Goal: Navigation & Orientation: Find specific page/section

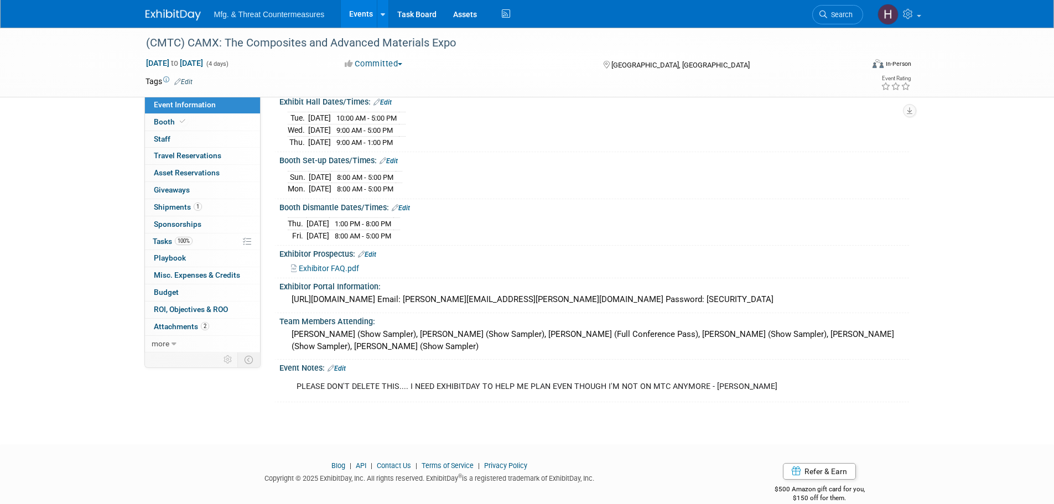
scroll to position [142, 0]
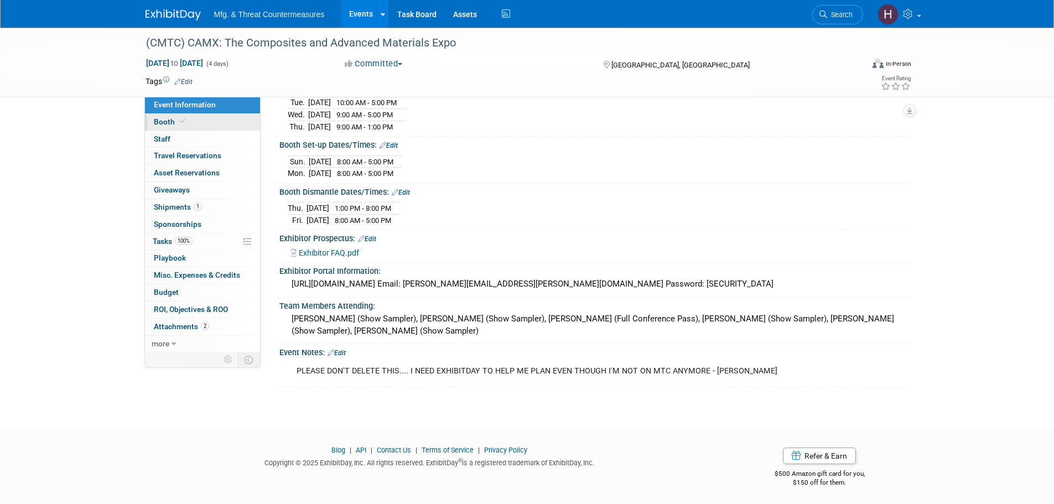
click at [214, 123] on link "Booth" at bounding box center [202, 122] width 115 height 17
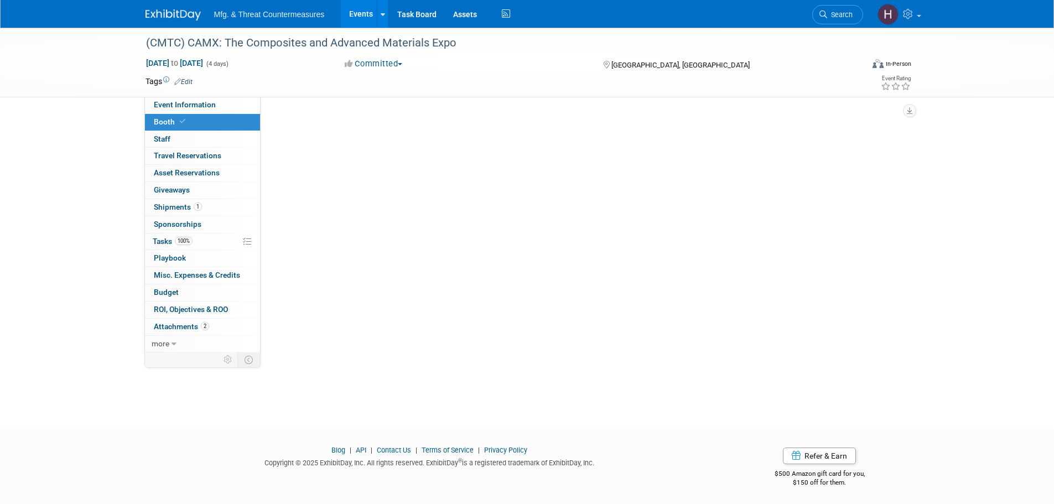
scroll to position [0, 0]
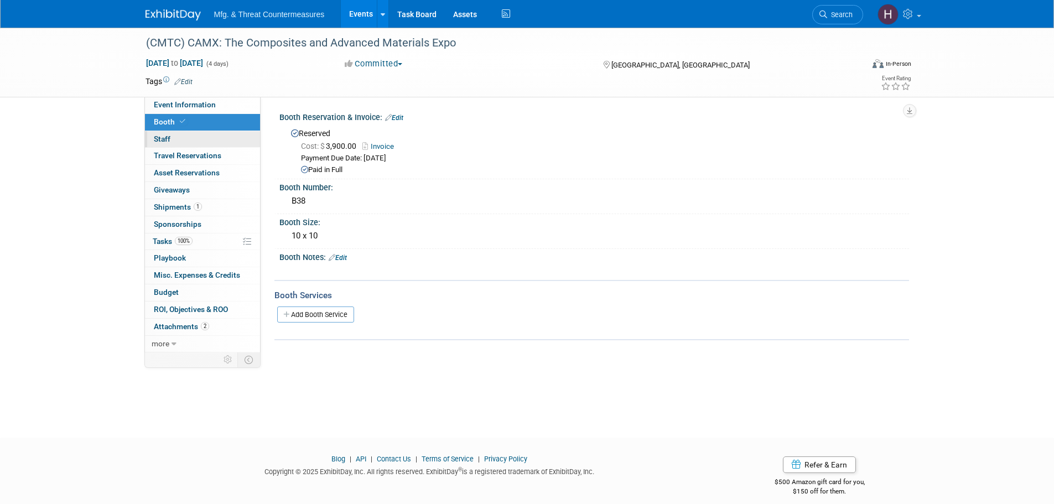
click at [205, 139] on link "0 Staff 0" at bounding box center [202, 139] width 115 height 17
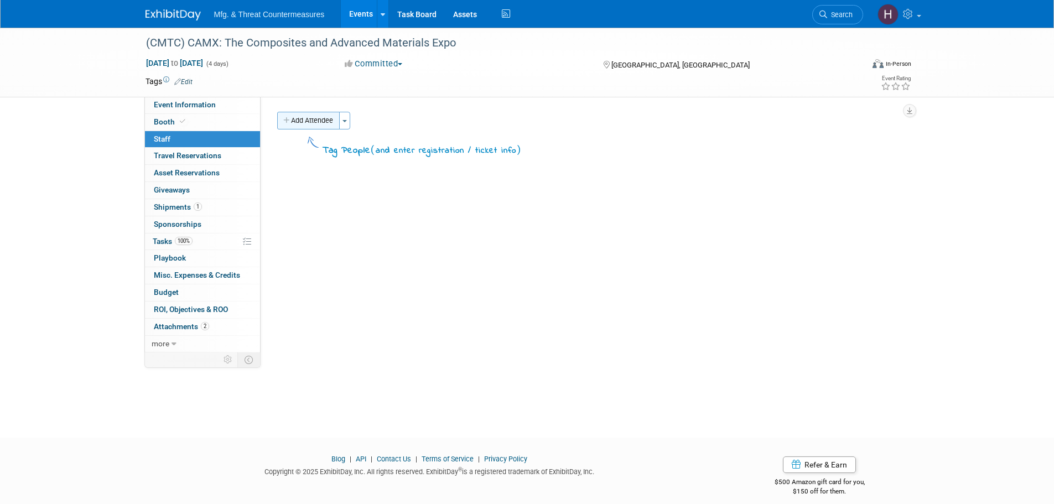
click at [302, 118] on button "Add Attendee" at bounding box center [308, 121] width 63 height 18
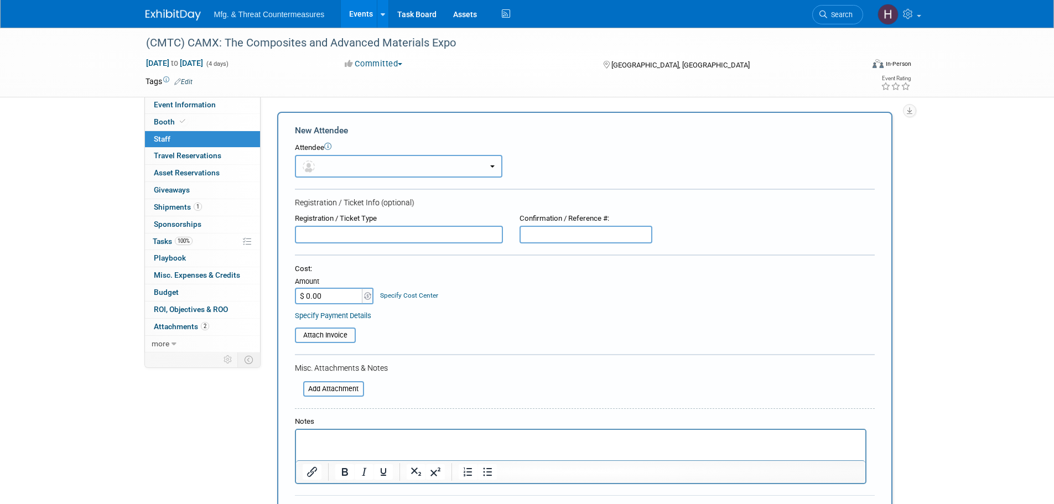
click at [366, 172] on button "button" at bounding box center [399, 166] width 208 height 23
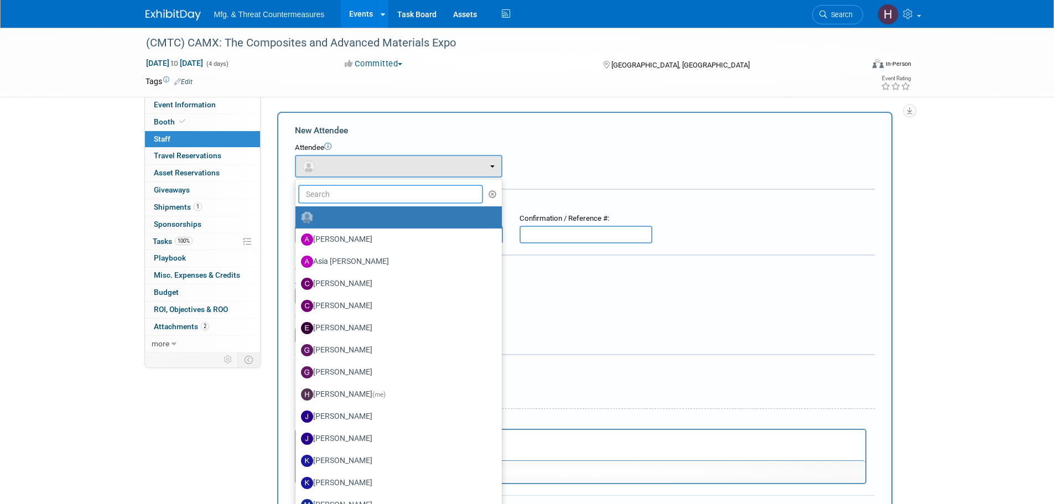
click at [355, 194] on input "text" at bounding box center [390, 194] width 185 height 19
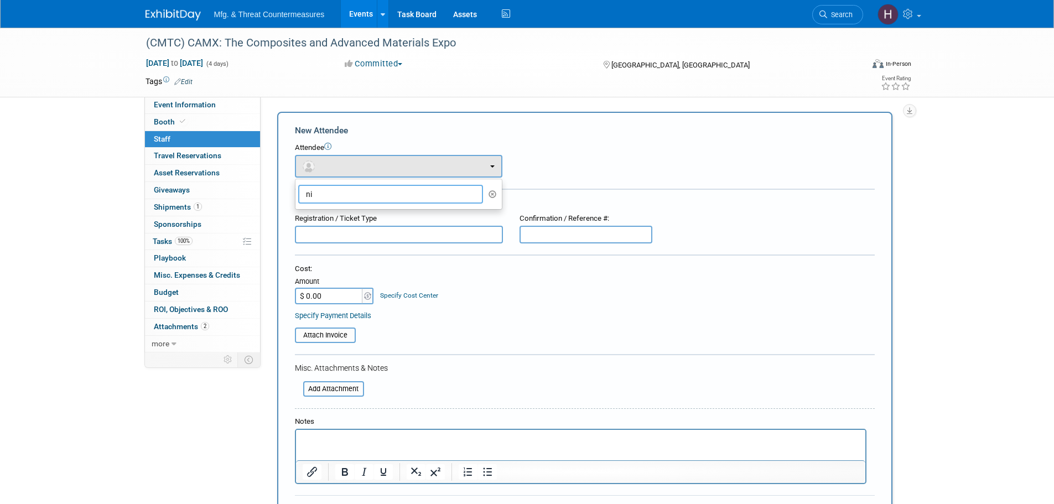
type input "n"
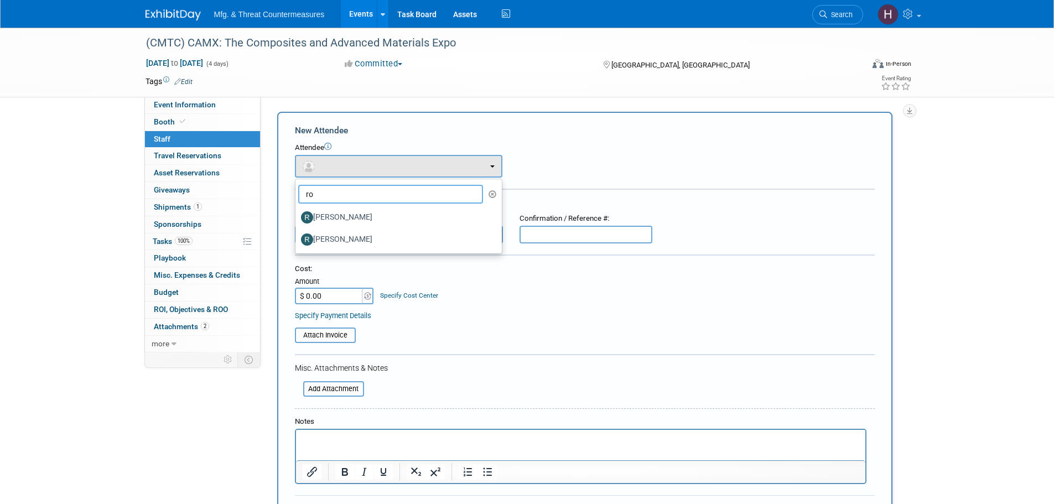
type input "r"
type input "d"
type input "s"
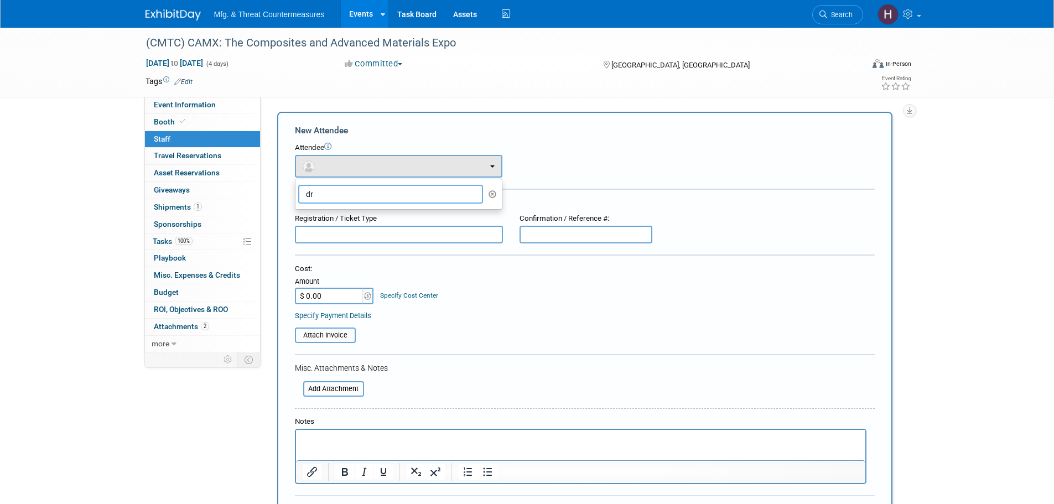
type input "d"
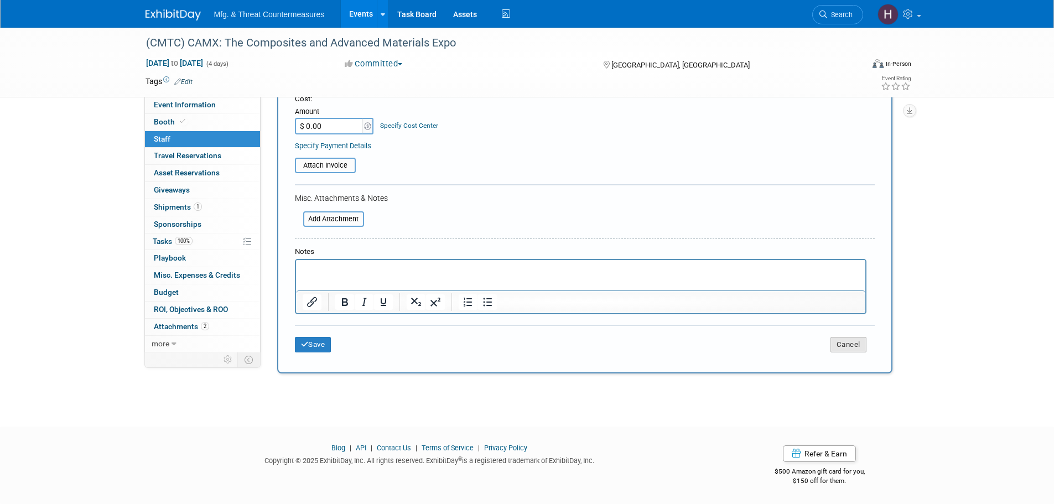
type input "eug"
click at [847, 345] on button "Cancel" at bounding box center [849, 344] width 36 height 15
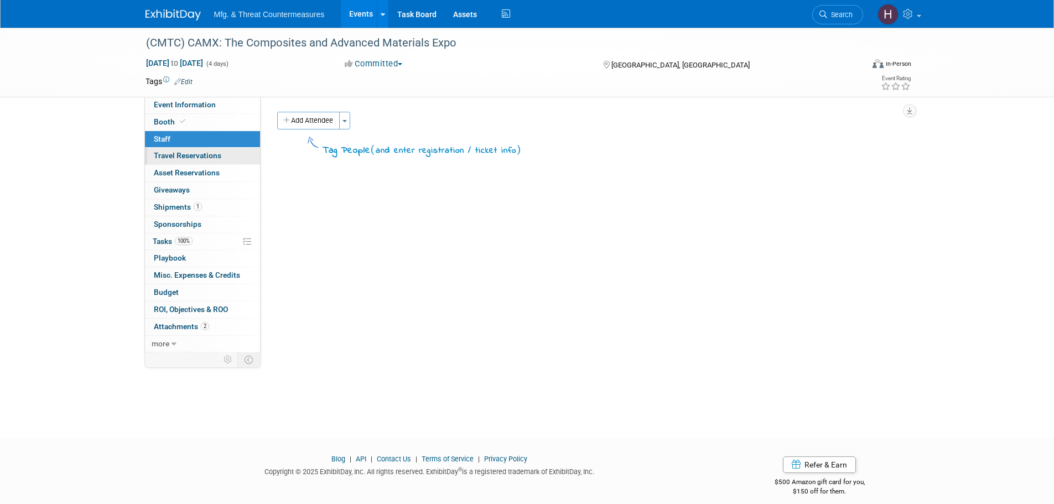
click at [210, 163] on link "0 Travel Reservations 0" at bounding box center [202, 156] width 115 height 17
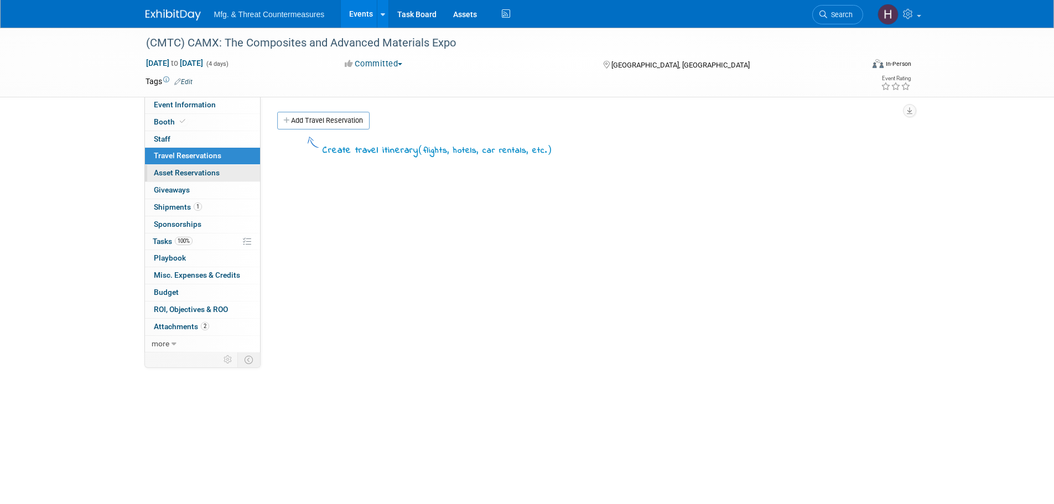
click at [201, 178] on link "0 Asset Reservations 0" at bounding box center [202, 173] width 115 height 17
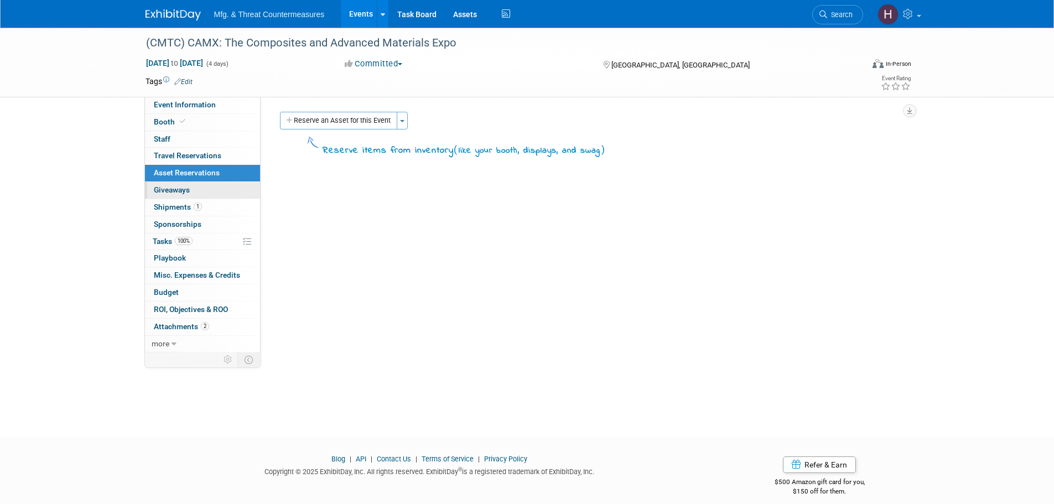
click at [191, 193] on link "0 Giveaways 0" at bounding box center [202, 190] width 115 height 17
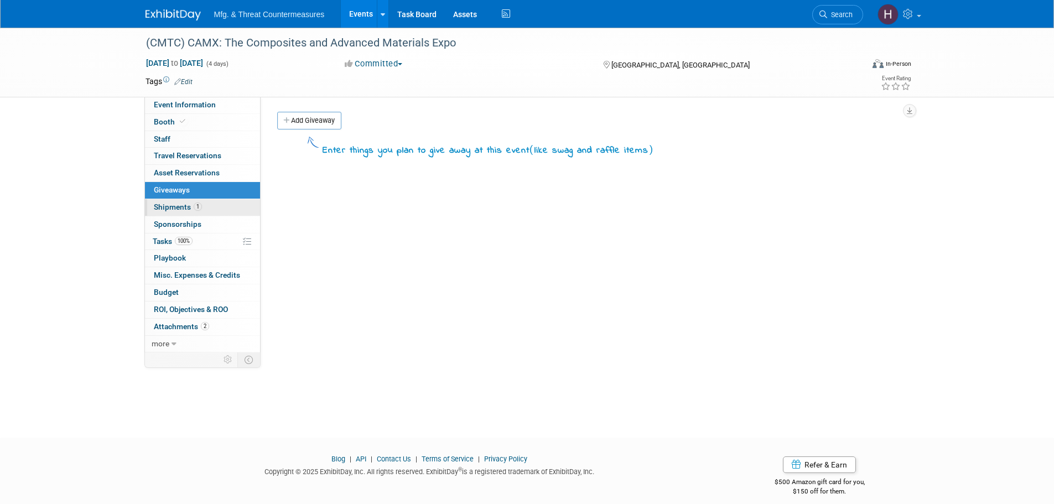
click at [186, 210] on span "Shipments 1" at bounding box center [178, 207] width 48 height 9
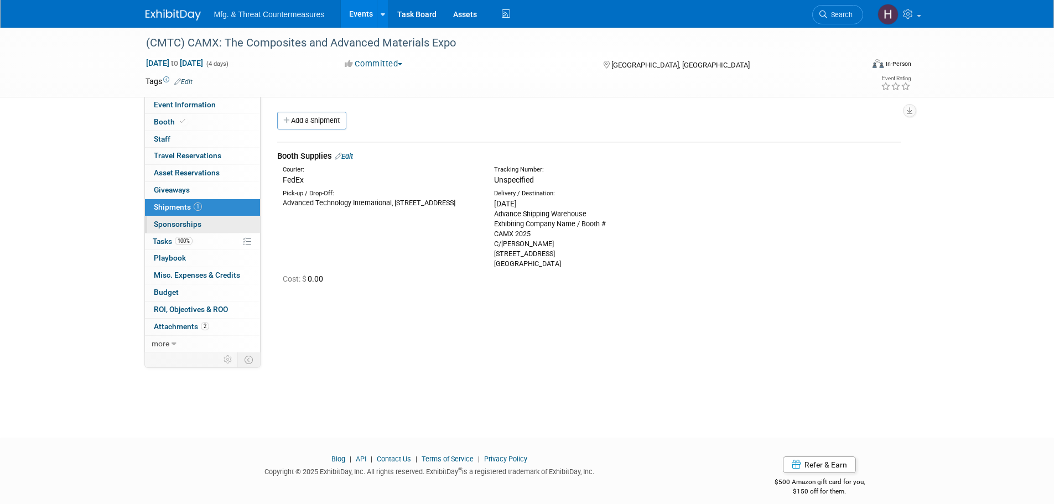
click at [176, 225] on span "Sponsorships 0" at bounding box center [178, 224] width 48 height 9
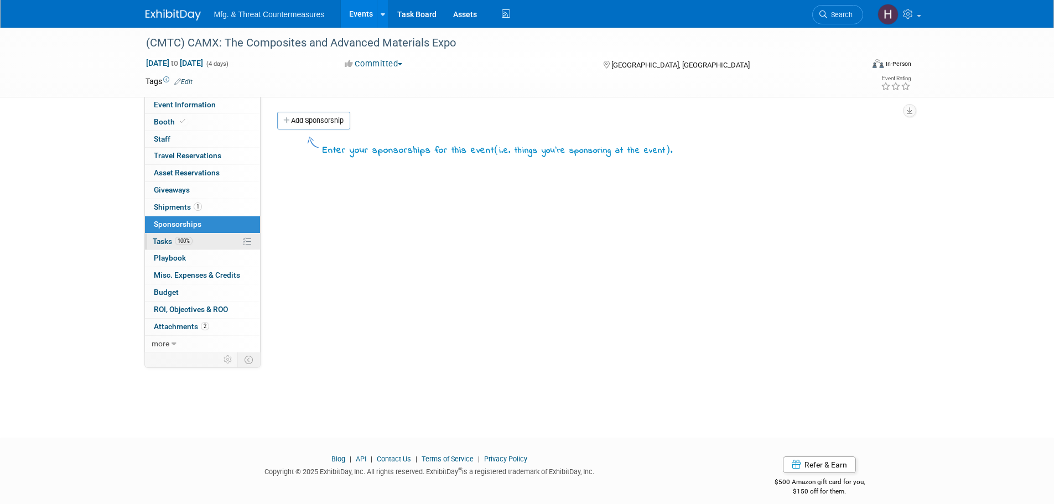
click at [168, 243] on span "Tasks 100%" at bounding box center [173, 241] width 40 height 9
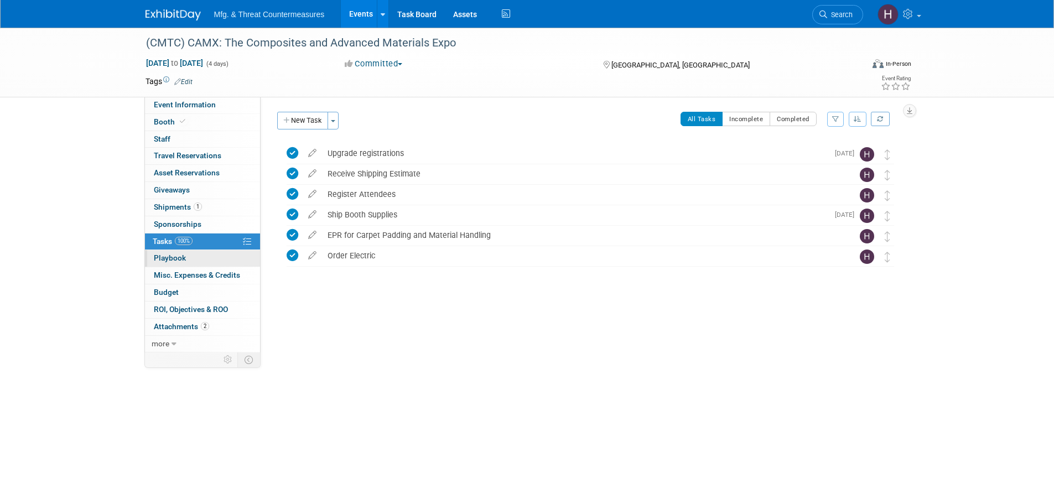
click at [167, 256] on span "Playbook 0" at bounding box center [170, 257] width 32 height 9
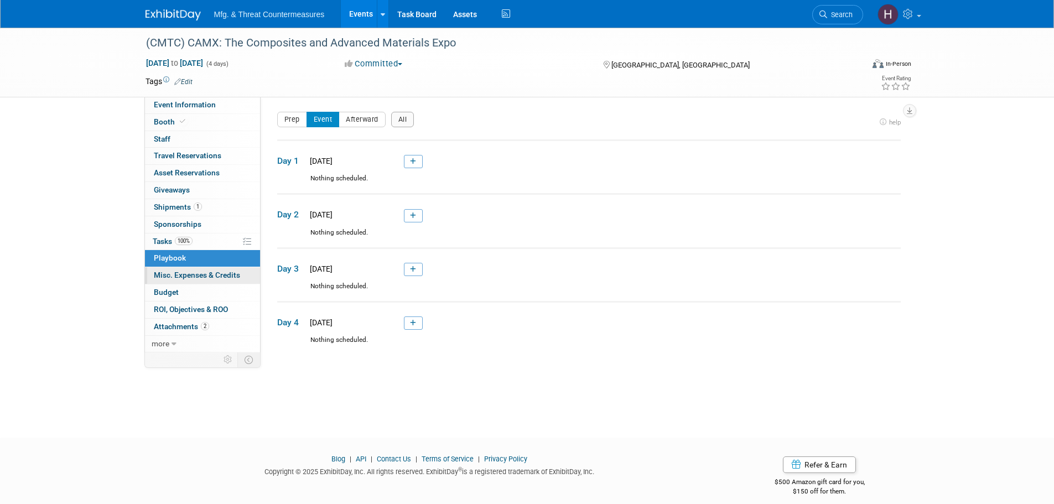
click at [191, 278] on span "Misc. Expenses & Credits 0" at bounding box center [197, 275] width 86 height 9
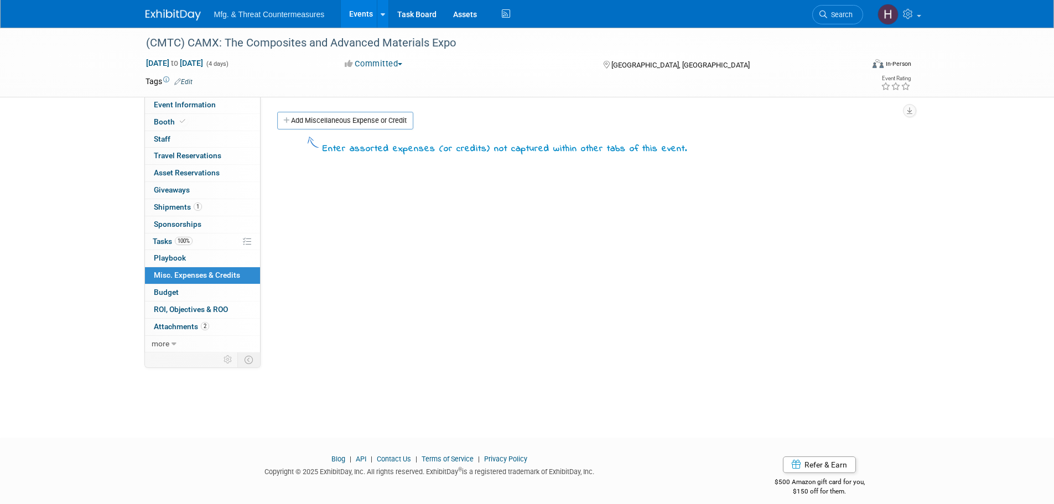
click at [183, 290] on link "Budget" at bounding box center [202, 292] width 115 height 17
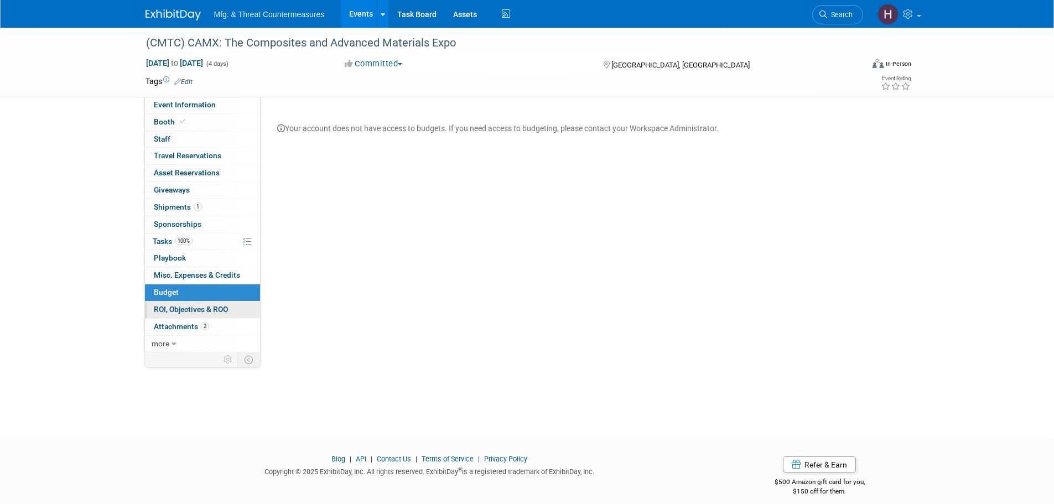
click at [195, 312] on span "ROI, Objectives & ROO 0" at bounding box center [191, 309] width 74 height 9
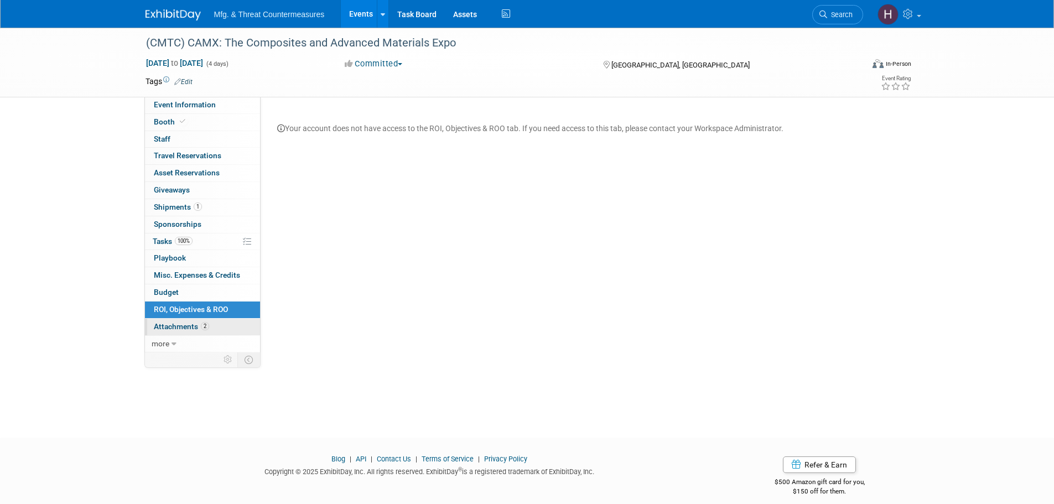
click at [188, 328] on span "Attachments 2" at bounding box center [181, 326] width 55 height 9
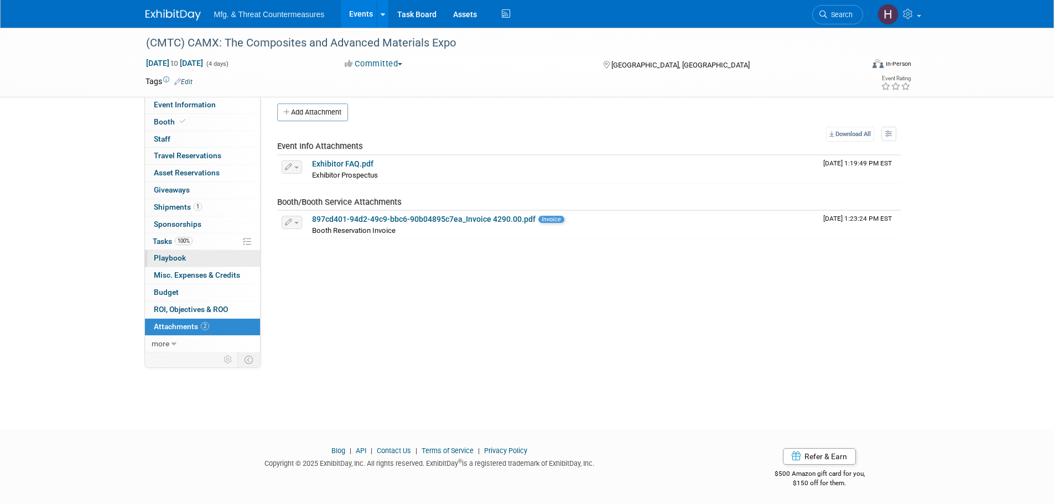
scroll to position [11, 0]
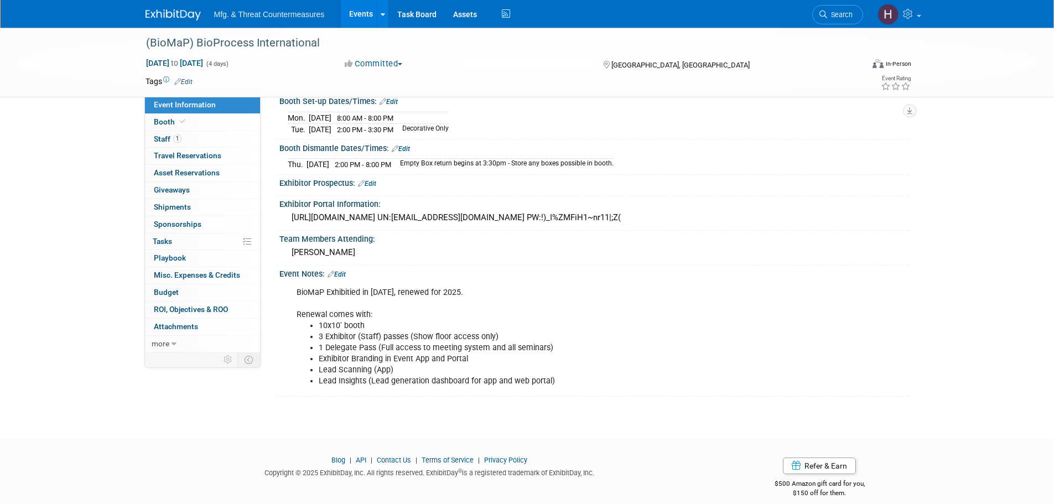
scroll to position [196, 0]
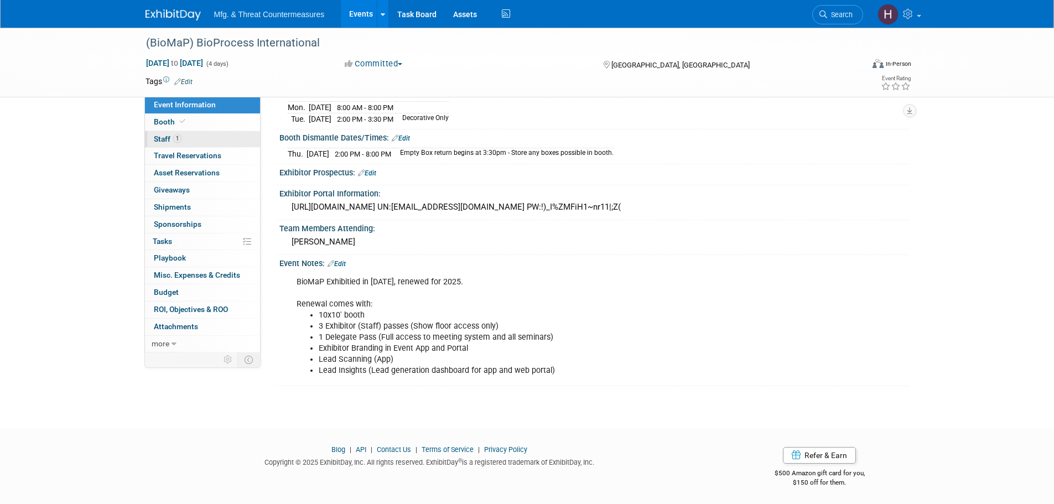
click at [179, 133] on link "1 Staff 1" at bounding box center [202, 139] width 115 height 17
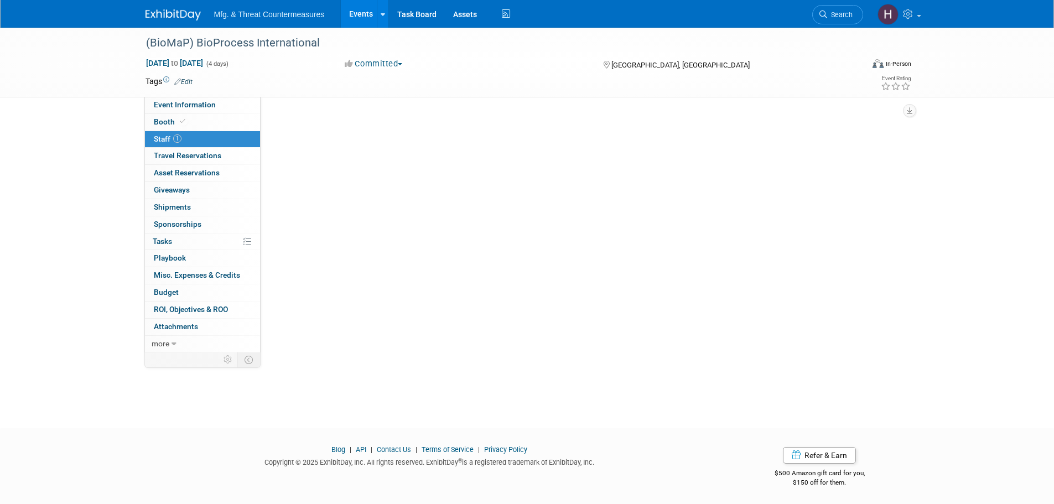
scroll to position [0, 0]
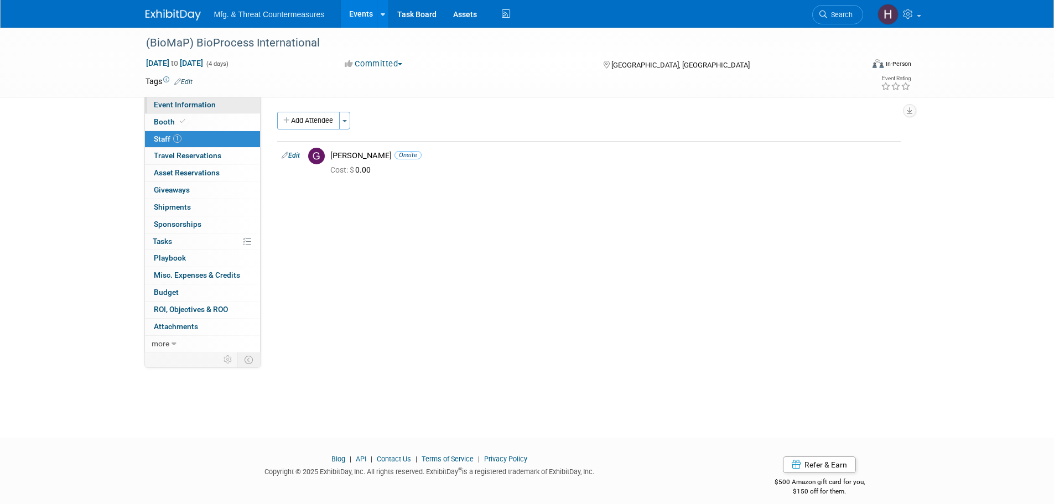
click at [175, 101] on span "Event Information" at bounding box center [185, 104] width 62 height 9
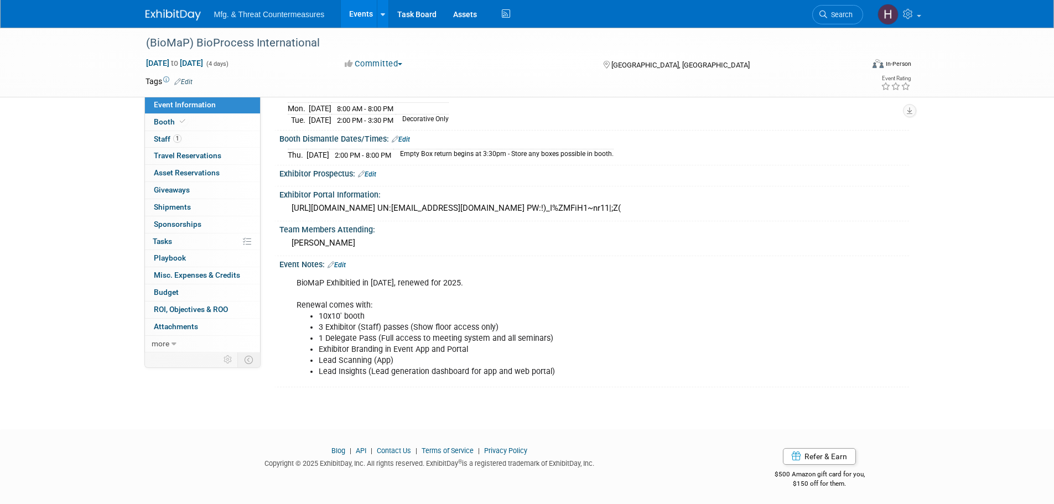
scroll to position [196, 0]
click at [179, 128] on link "Booth" at bounding box center [202, 122] width 115 height 17
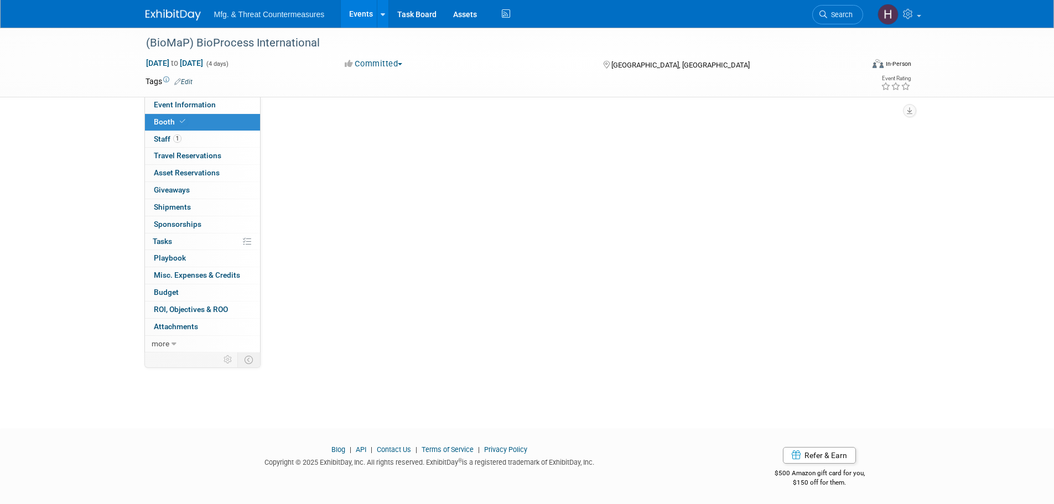
scroll to position [0, 0]
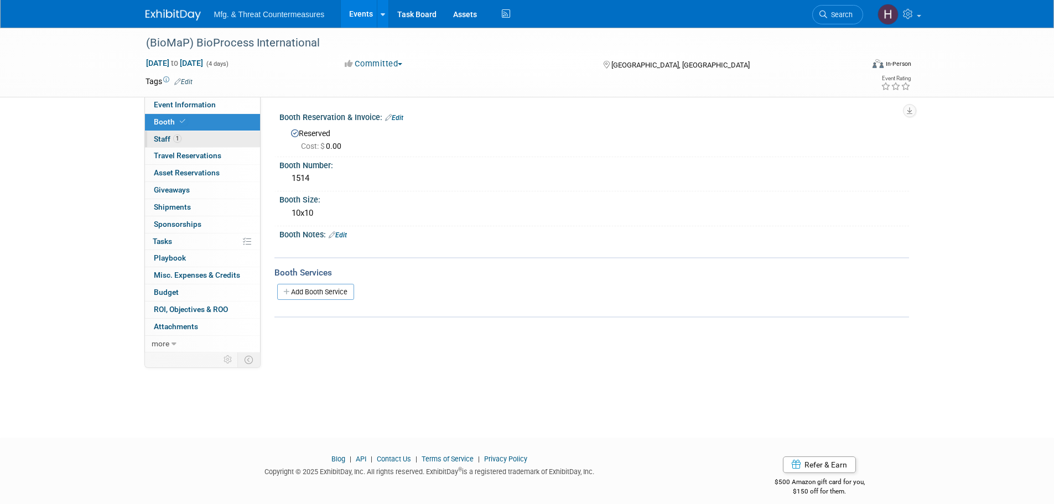
click at [172, 137] on span "Staff 1" at bounding box center [168, 138] width 28 height 9
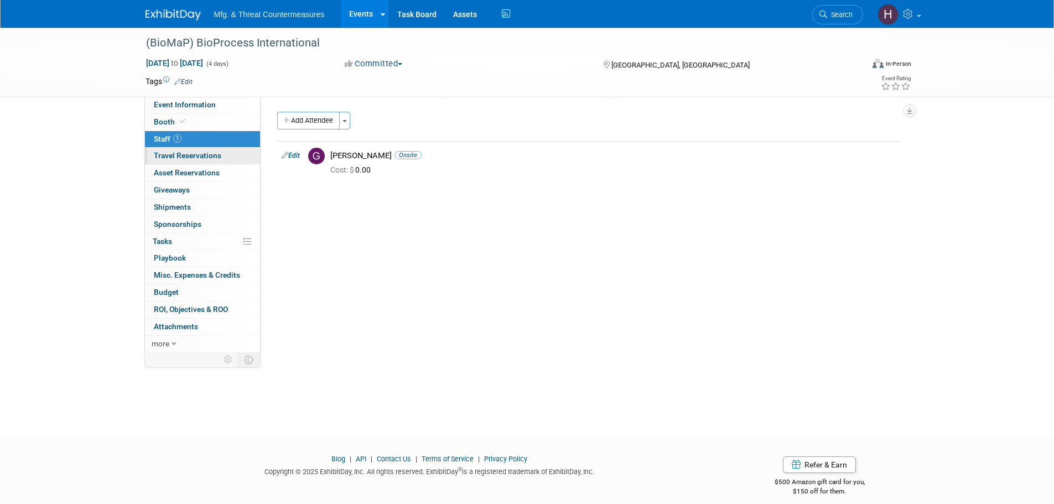
click at [161, 152] on span "Travel Reservations 0" at bounding box center [188, 155] width 68 height 9
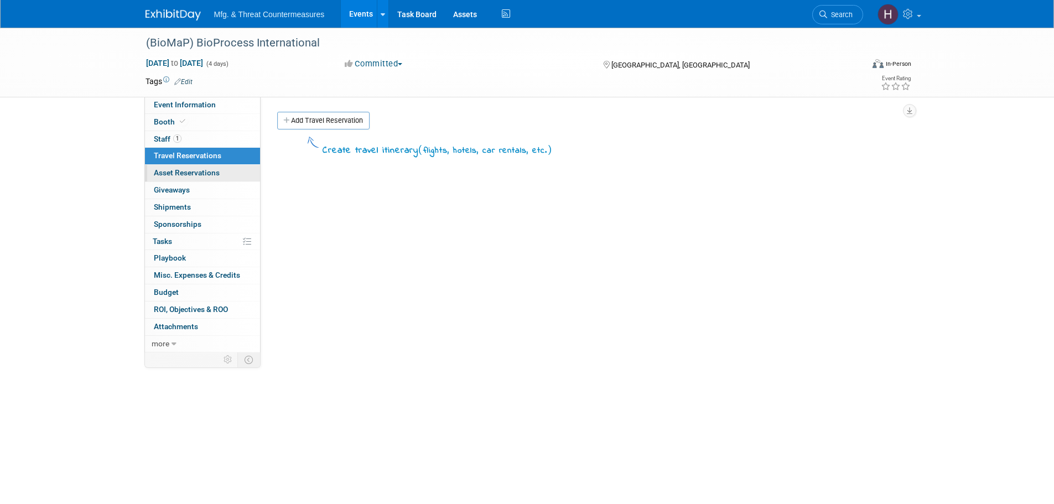
click at [161, 167] on link "0 Asset Reservations 0" at bounding box center [202, 173] width 115 height 17
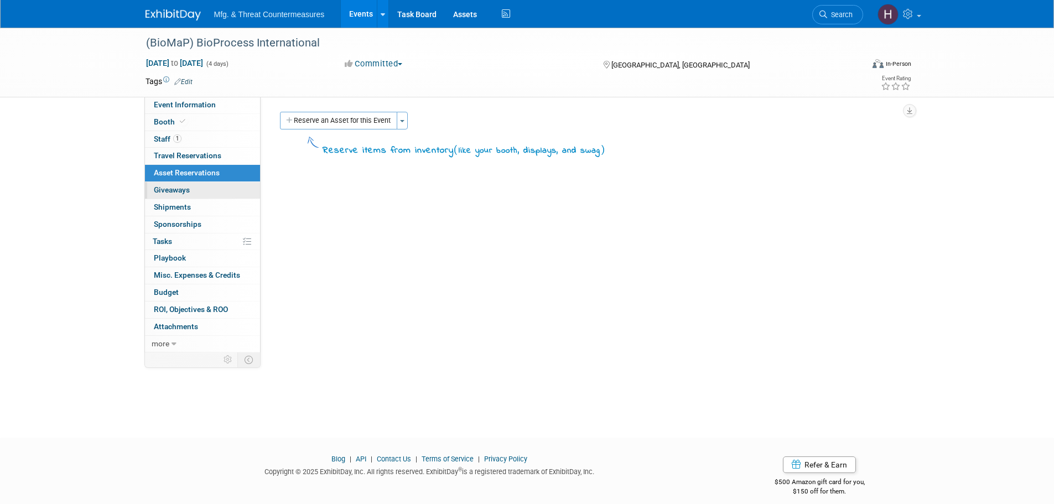
click at [158, 190] on span "Giveaways 0" at bounding box center [172, 189] width 36 height 9
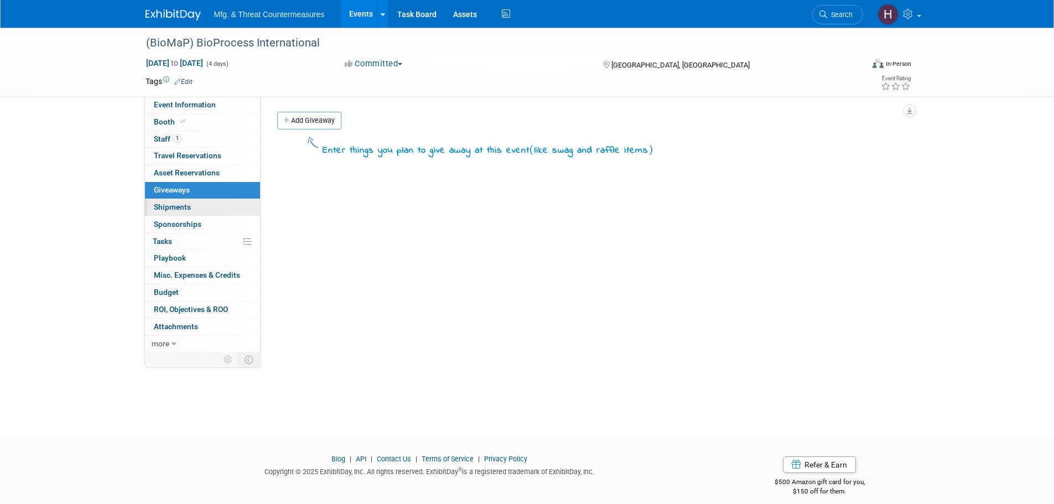
click at [167, 204] on span "Shipments 0" at bounding box center [172, 207] width 37 height 9
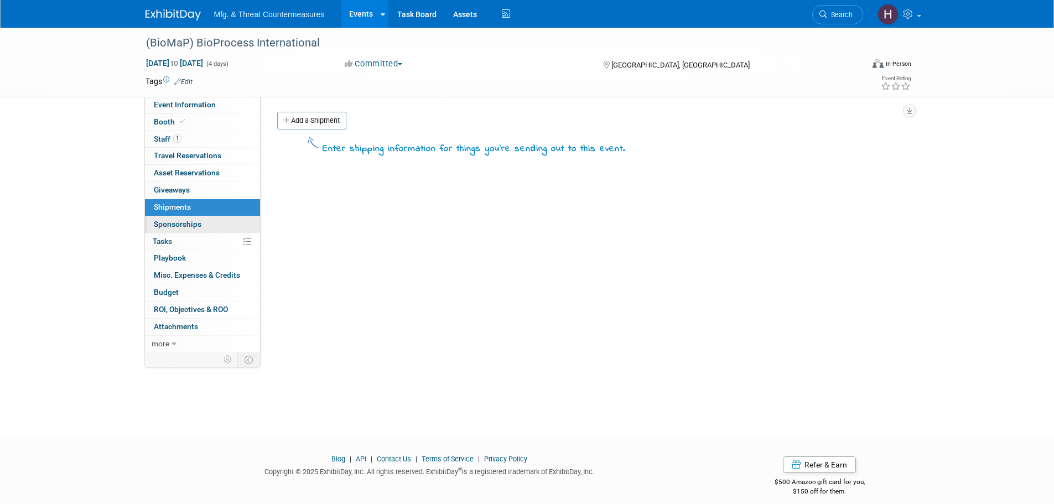
click at [165, 219] on link "0 Sponsorships 0" at bounding box center [202, 224] width 115 height 17
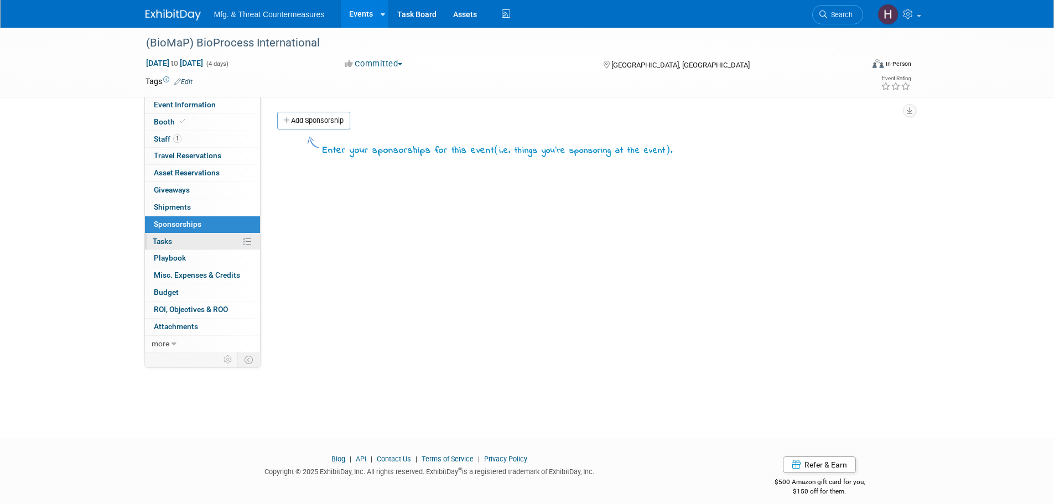
click at [161, 241] on span "Tasks 0%" at bounding box center [162, 241] width 19 height 9
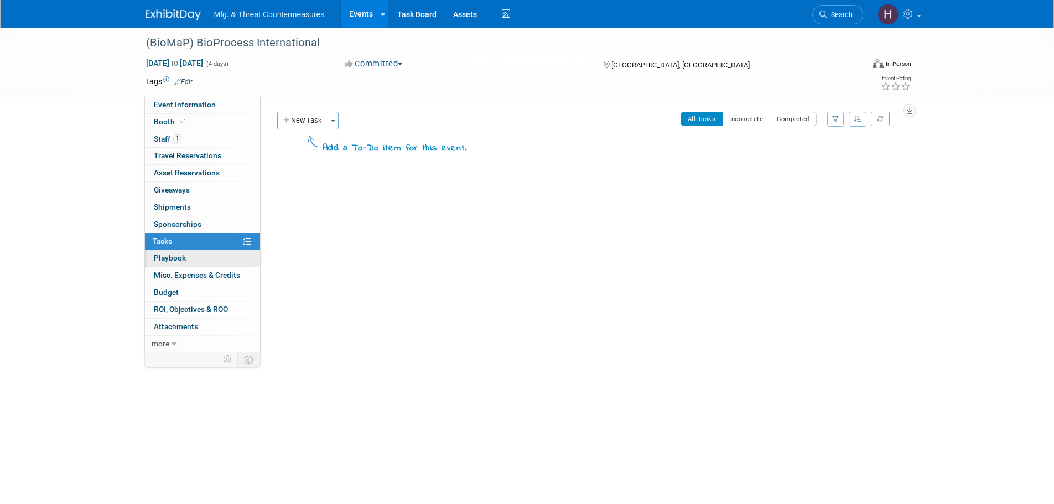
click at [204, 258] on link "0 Playbook 0" at bounding box center [202, 258] width 115 height 17
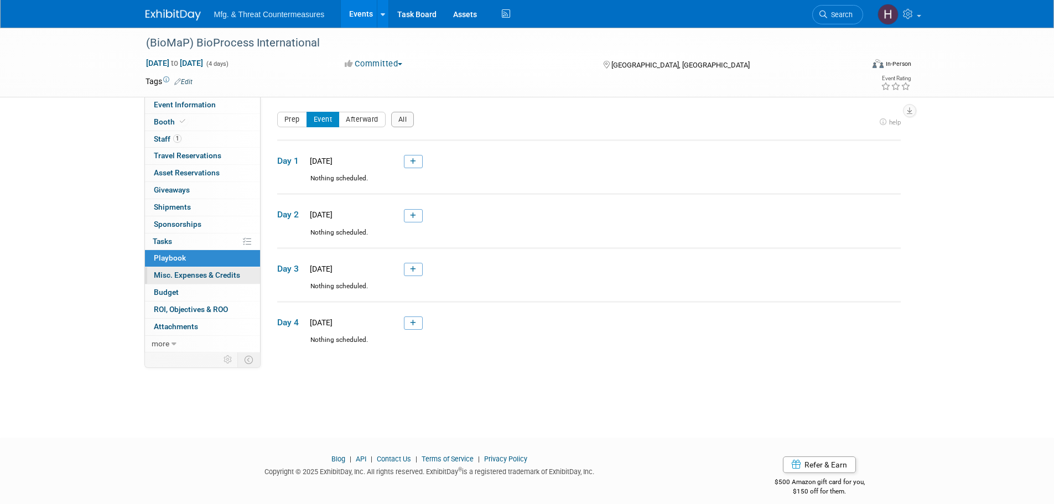
click at [190, 275] on span "Misc. Expenses & Credits 0" at bounding box center [197, 275] width 86 height 9
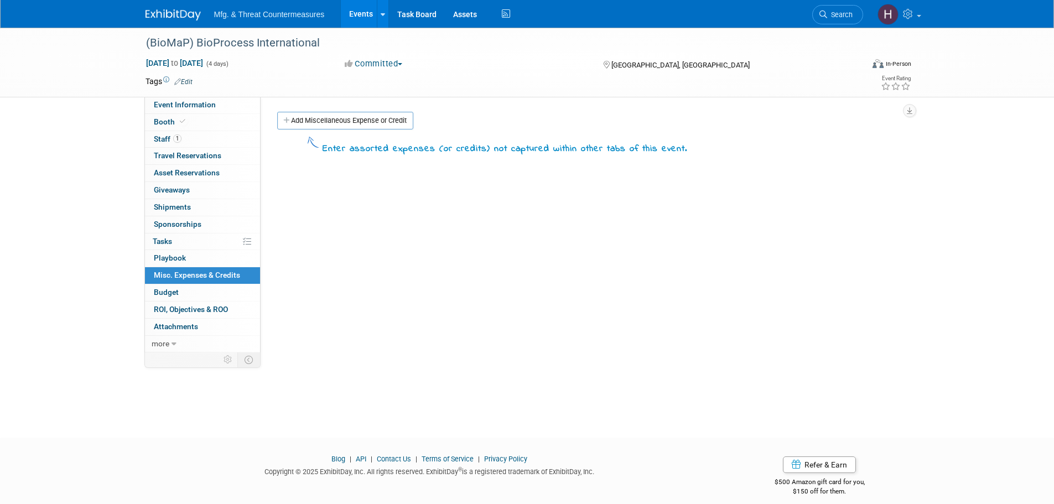
click at [187, 282] on link "0 Misc. Expenses & Credits 0" at bounding box center [202, 275] width 115 height 17
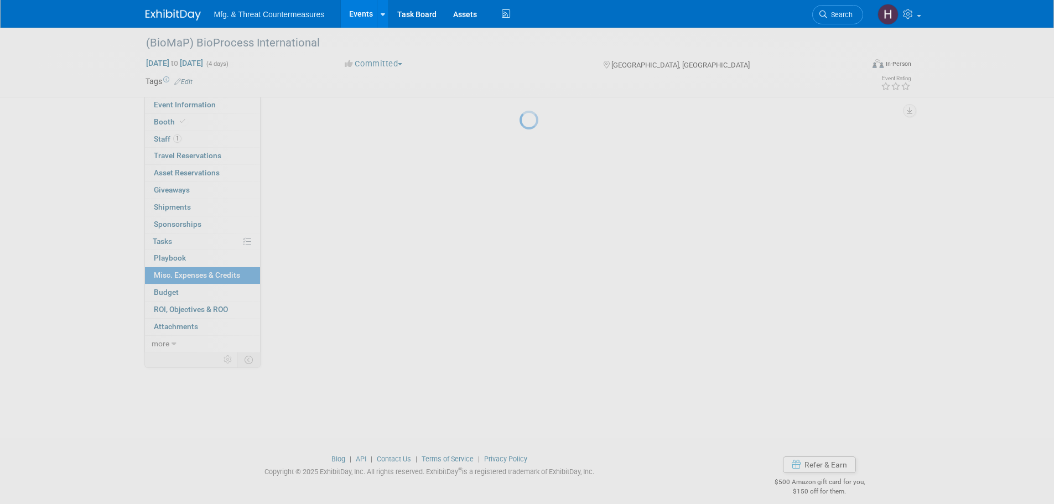
click at [520, 282] on div at bounding box center [527, 252] width 15 height 504
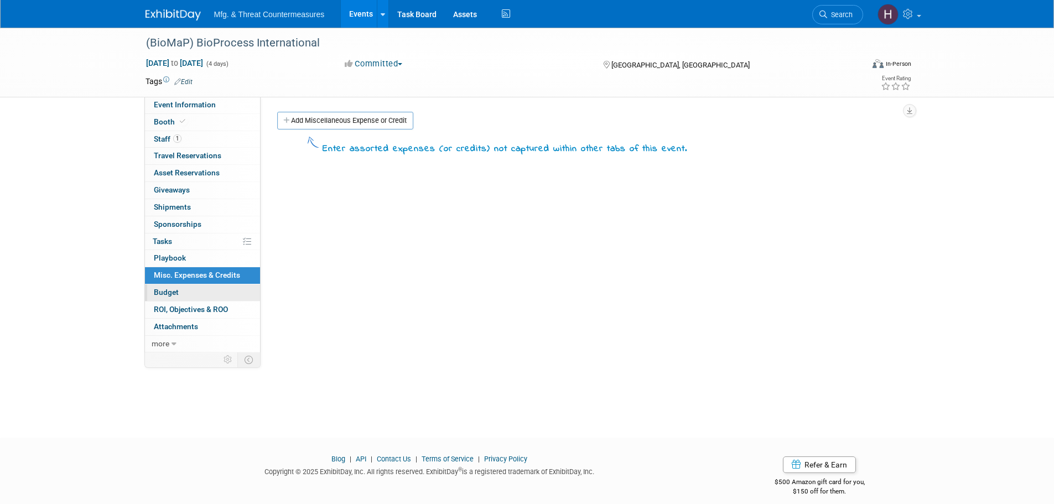
click at [178, 294] on link "Budget" at bounding box center [202, 292] width 115 height 17
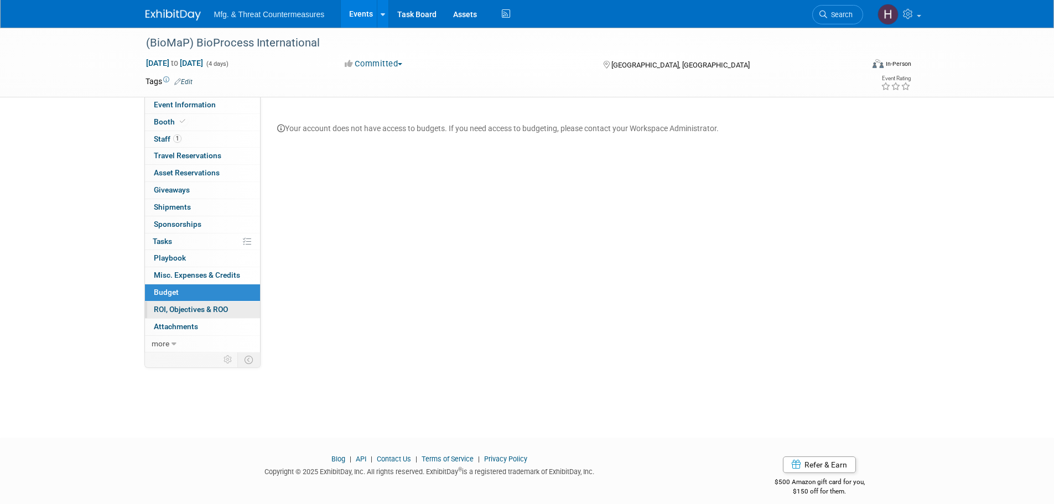
click at [179, 306] on span "ROI, Objectives & ROO 0" at bounding box center [191, 309] width 74 height 9
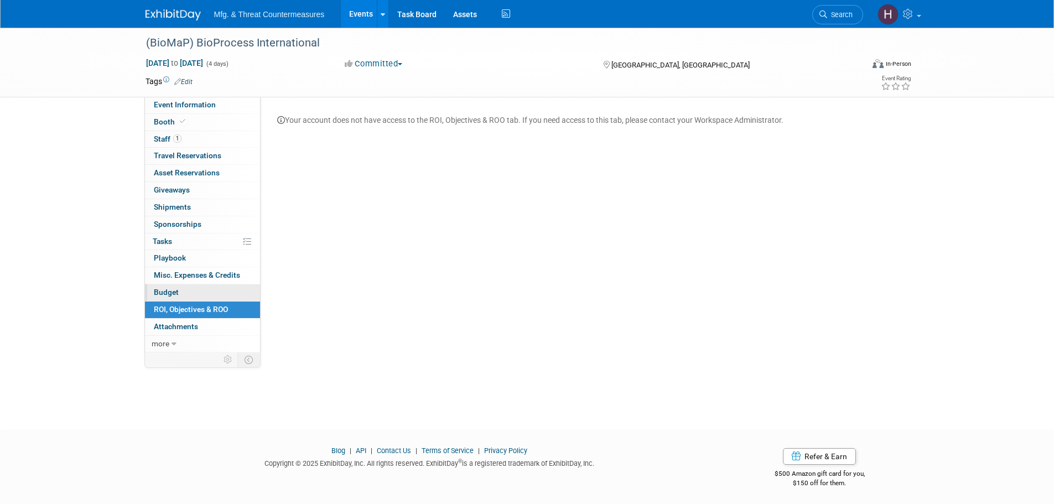
scroll to position [11, 0]
click at [198, 329] on link "0 Attachments 0" at bounding box center [202, 327] width 115 height 17
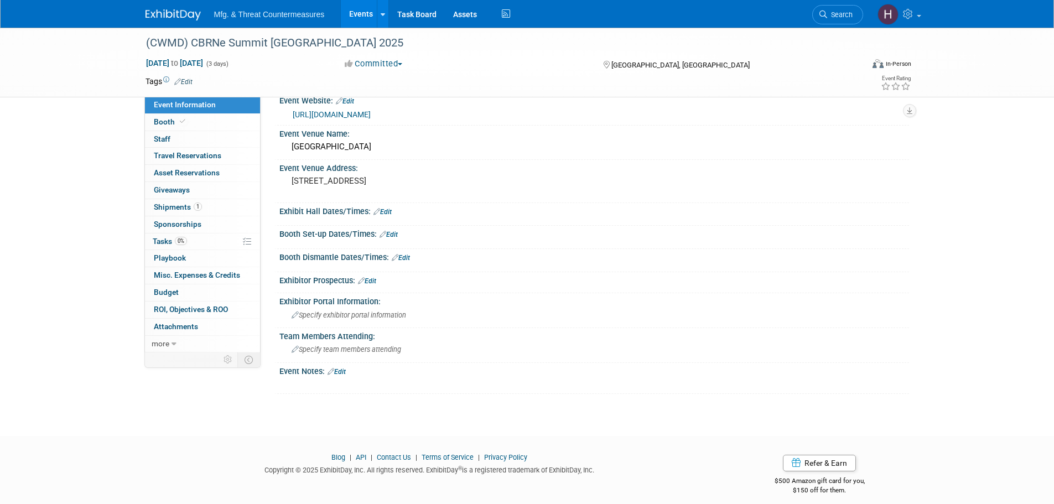
scroll to position [26, 0]
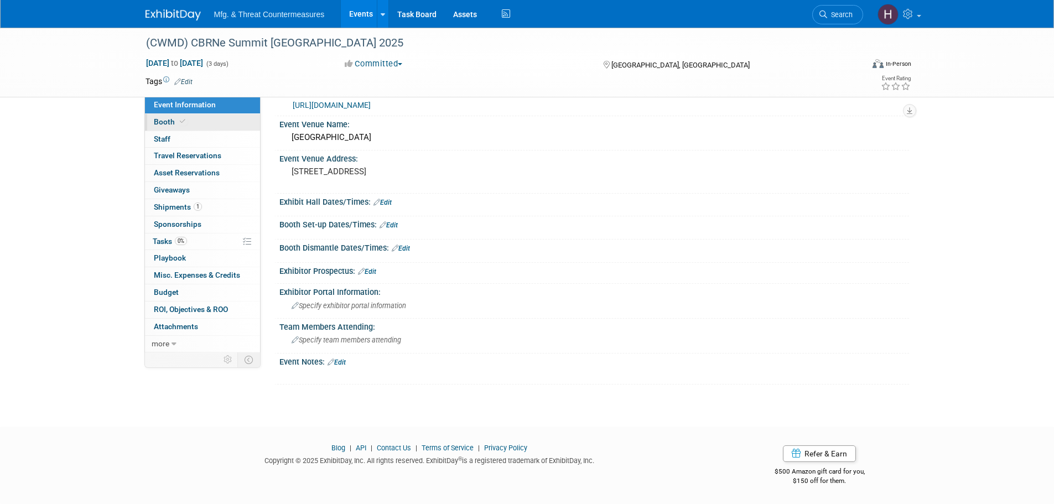
click at [175, 123] on span "Booth" at bounding box center [171, 121] width 34 height 9
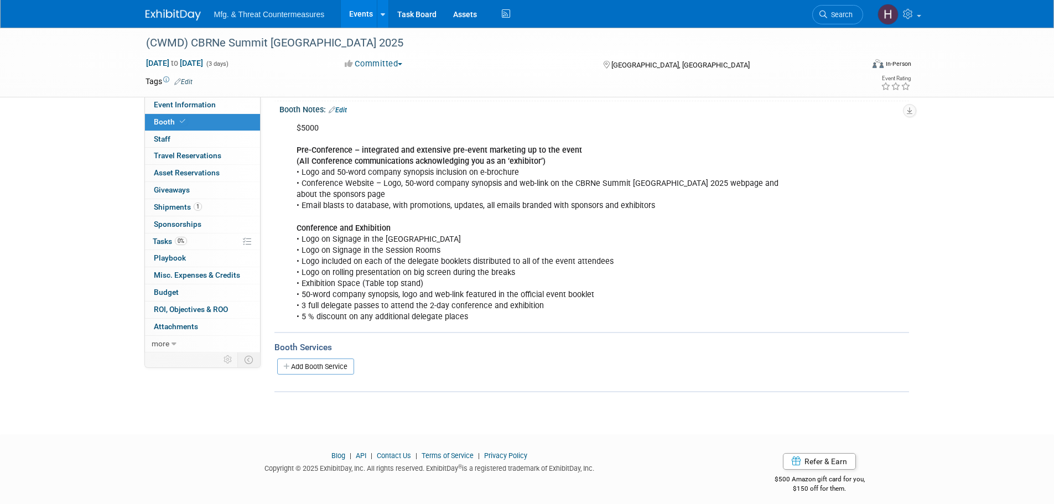
scroll to position [133, 0]
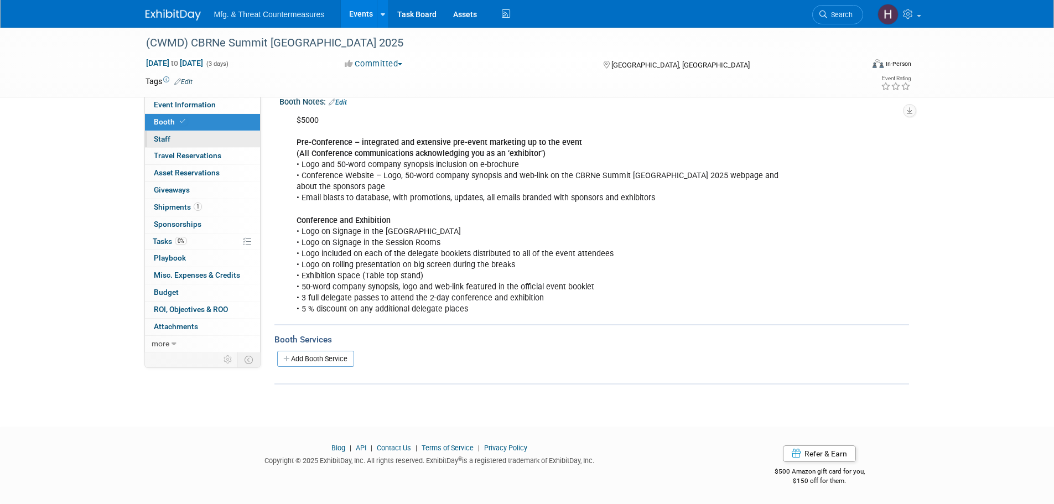
click at [234, 139] on link "0 Staff 0" at bounding box center [202, 139] width 115 height 17
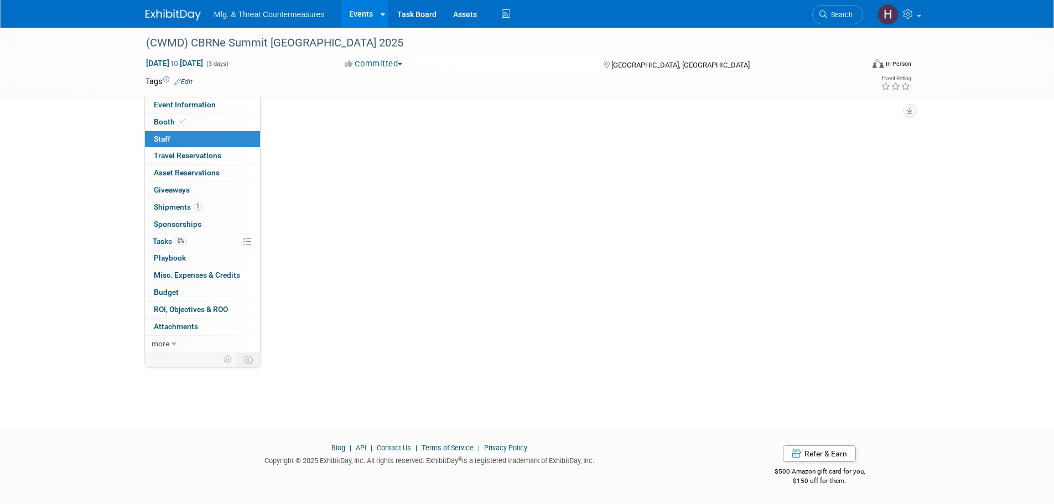
scroll to position [0, 0]
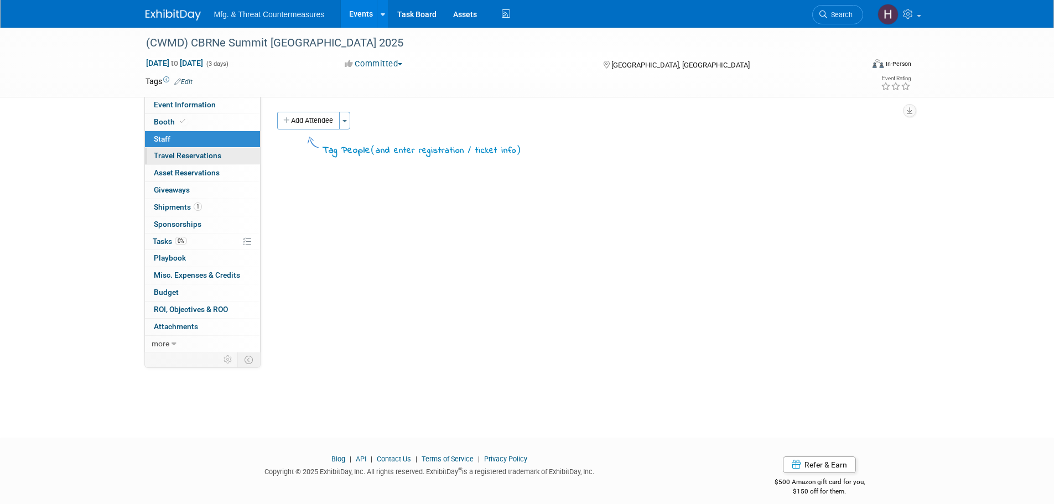
click at [213, 157] on span "Travel Reservations 0" at bounding box center [188, 155] width 68 height 9
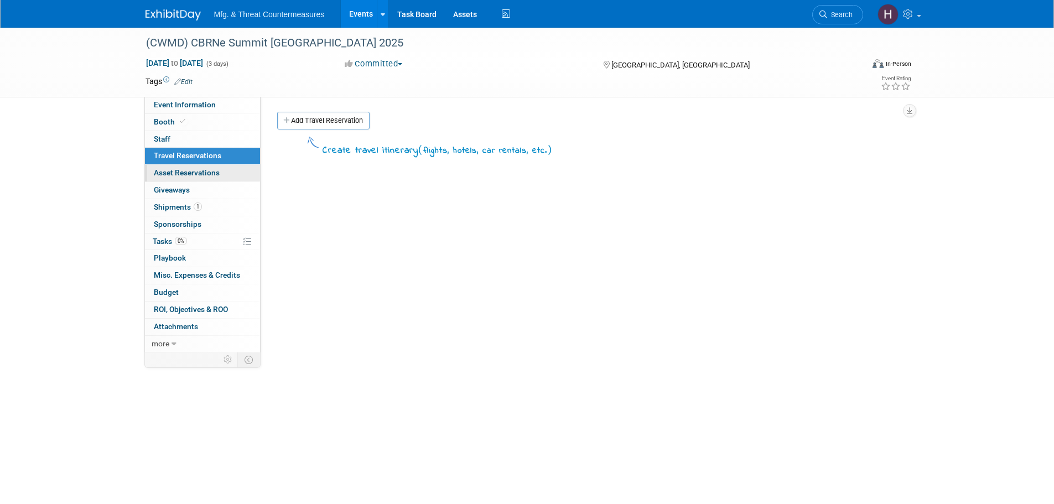
click at [209, 168] on span "Asset Reservations 0" at bounding box center [187, 172] width 66 height 9
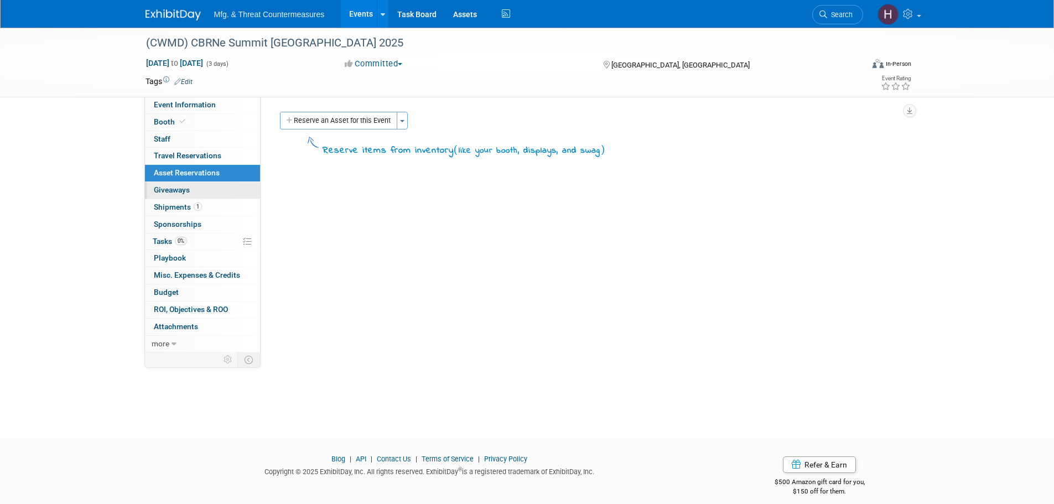
click at [207, 185] on link "0 Giveaways 0" at bounding box center [202, 190] width 115 height 17
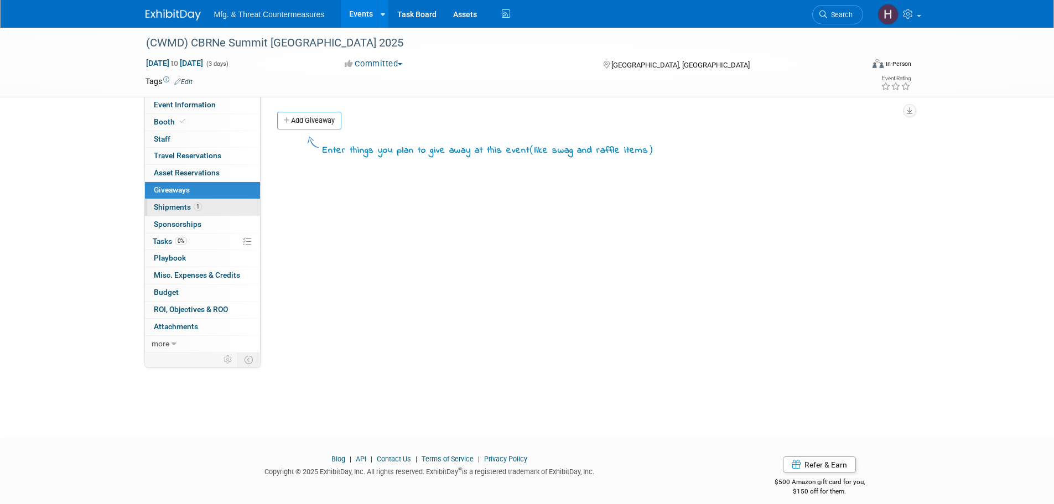
click at [209, 201] on link "1 Shipments 1" at bounding box center [202, 207] width 115 height 17
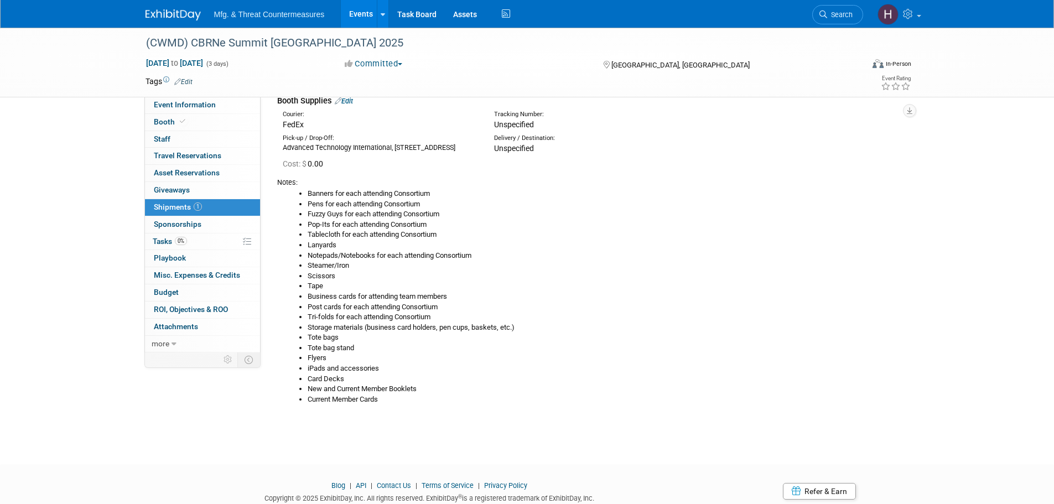
scroll to position [102, 0]
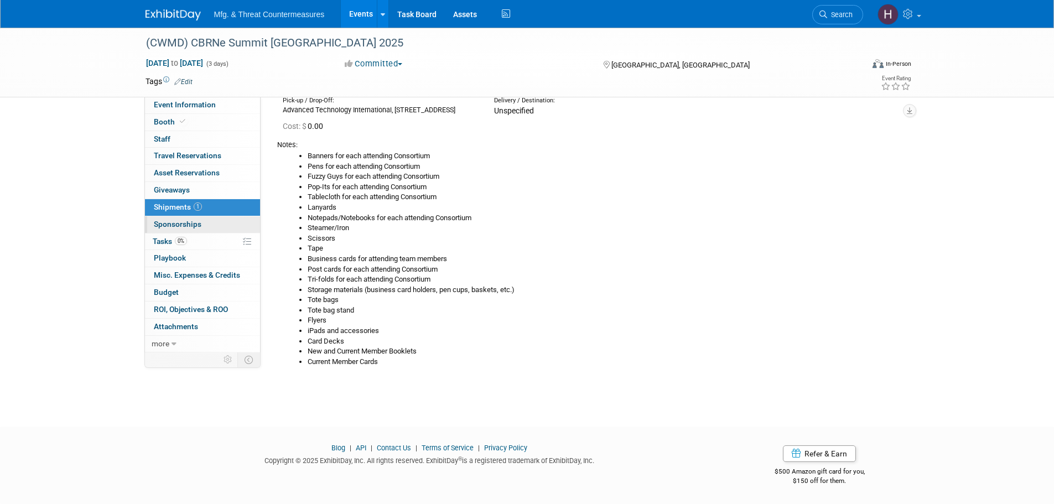
click at [207, 226] on link "0 Sponsorships 0" at bounding box center [202, 224] width 115 height 17
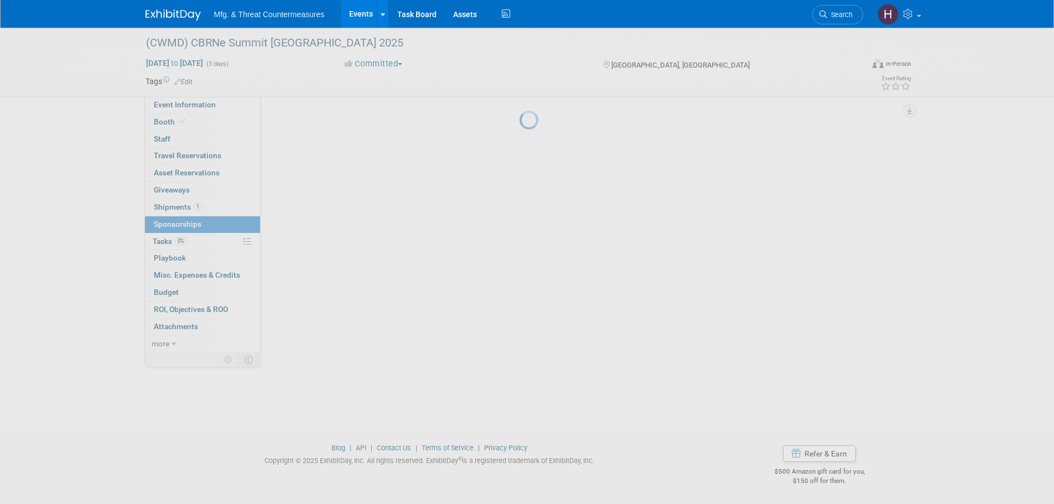
scroll to position [0, 0]
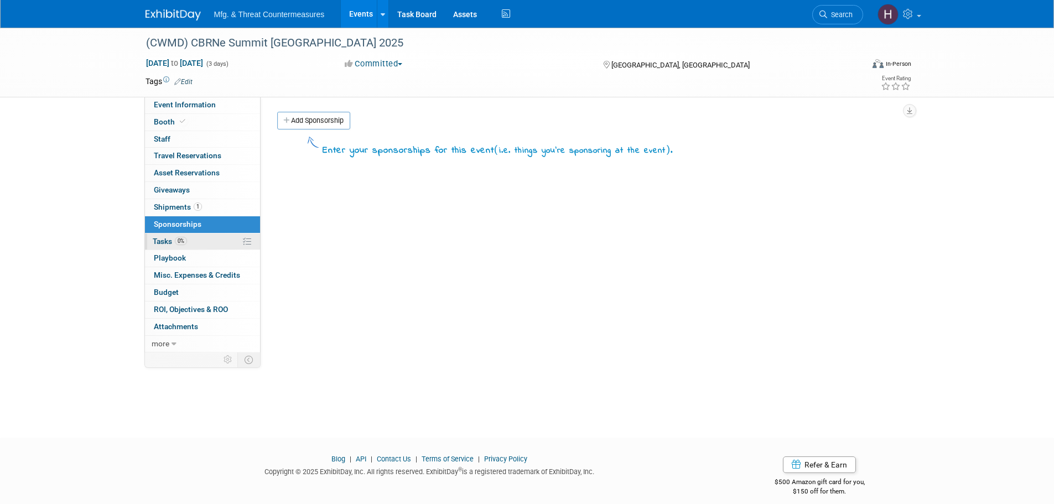
click at [195, 244] on link "0% Tasks 0%" at bounding box center [202, 242] width 115 height 17
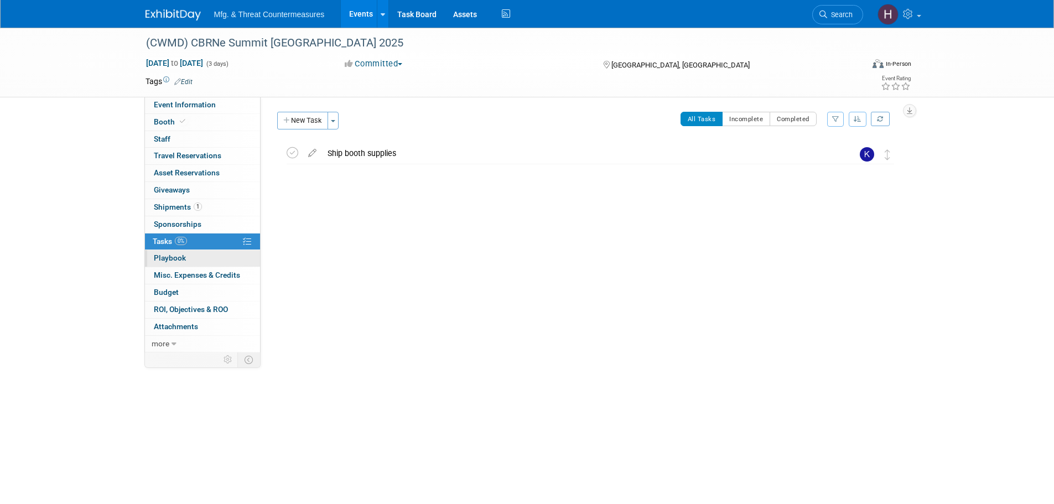
click at [192, 260] on link "0 Playbook 0" at bounding box center [202, 258] width 115 height 17
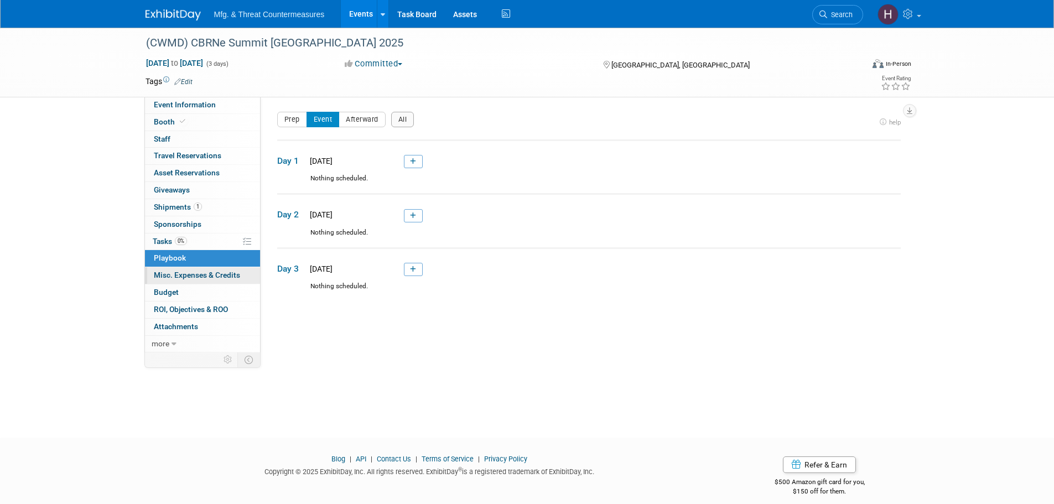
click at [199, 272] on span "Misc. Expenses & Credits 0" at bounding box center [197, 275] width 86 height 9
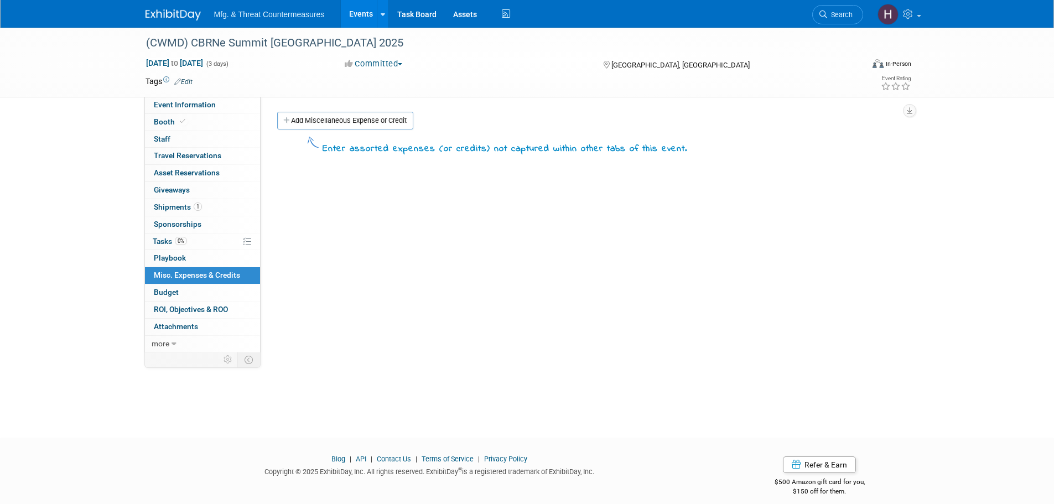
click at [188, 292] on link "Budget" at bounding box center [202, 292] width 115 height 17
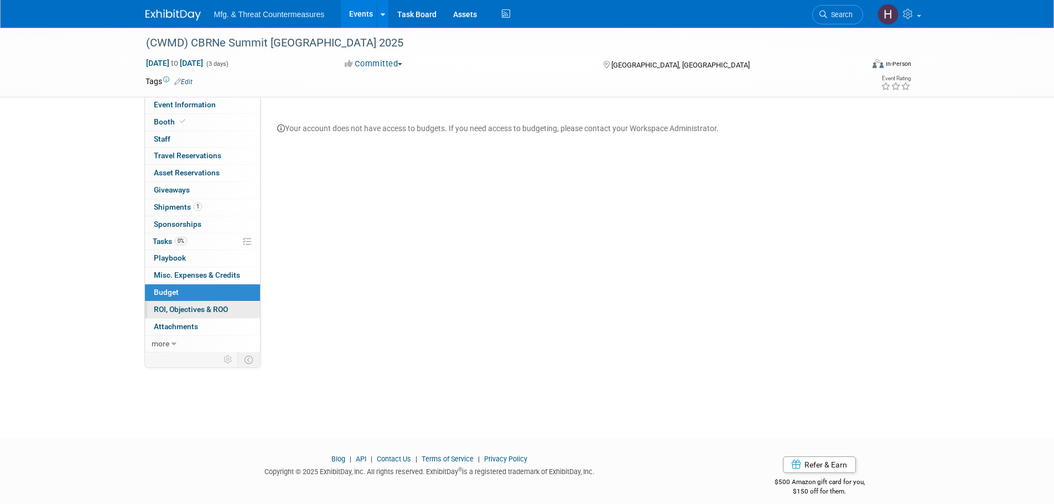
click at [193, 310] on span "ROI, Objectives & ROO 0" at bounding box center [191, 309] width 74 height 9
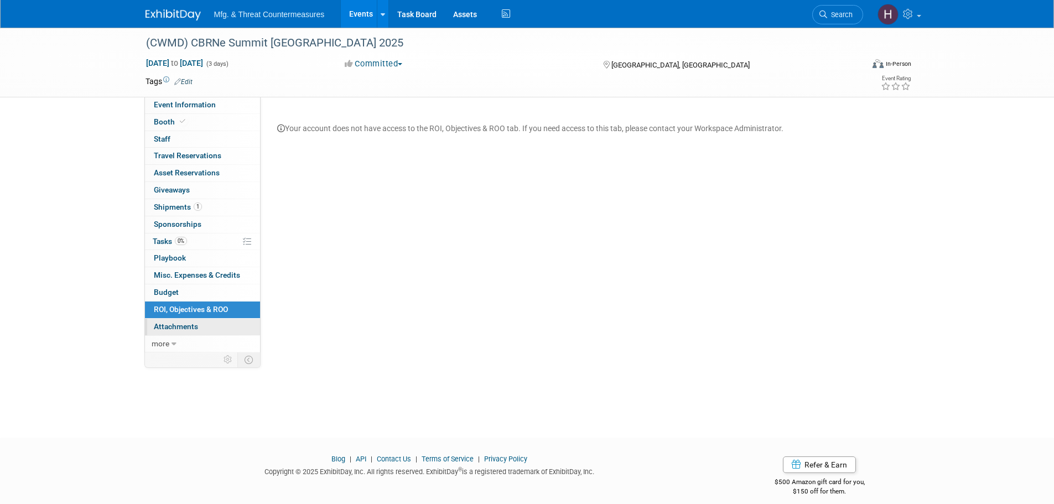
click at [201, 328] on link "0 Attachments 0" at bounding box center [202, 327] width 115 height 17
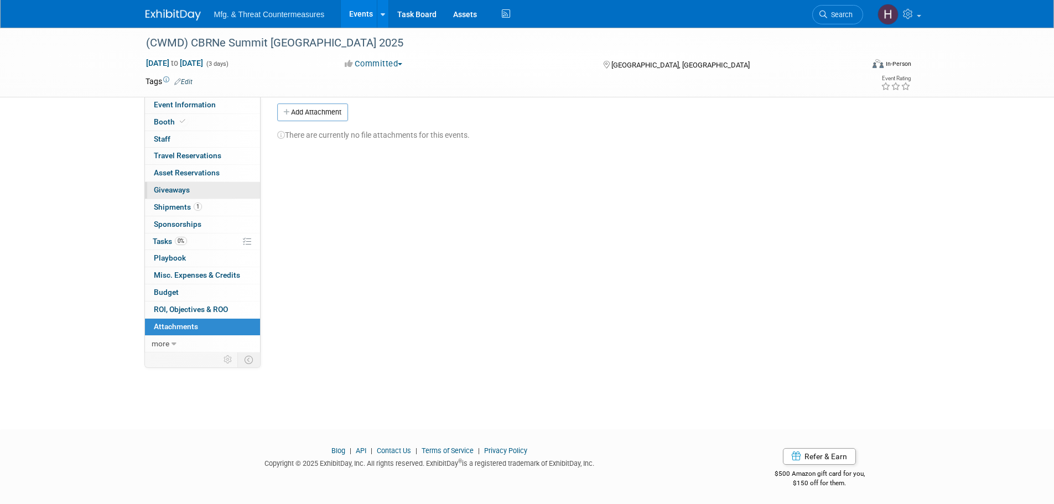
scroll to position [11, 0]
click at [350, 14] on link "Events" at bounding box center [361, 14] width 40 height 28
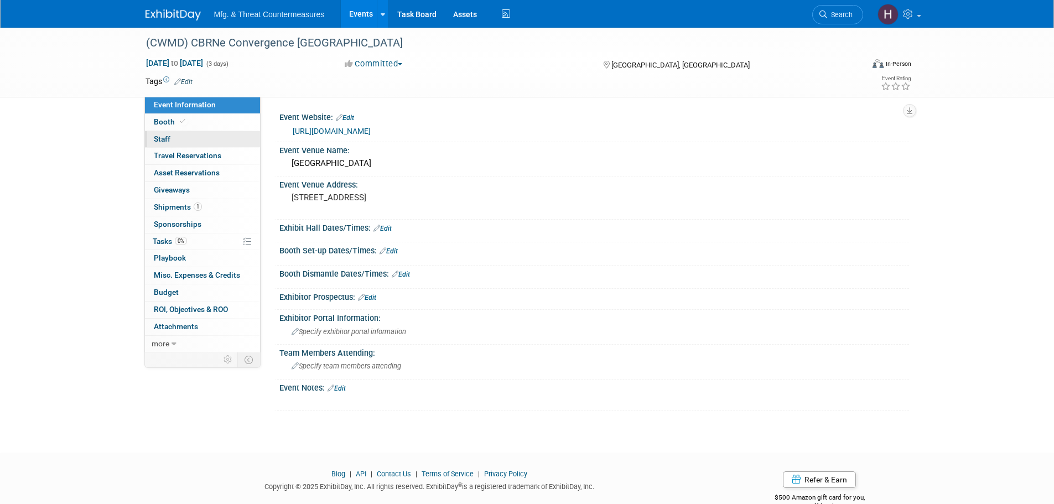
drag, startPoint x: 199, startPoint y: 120, endPoint x: 197, endPoint y: 132, distance: 12.3
click at [199, 120] on link "Booth" at bounding box center [202, 122] width 115 height 17
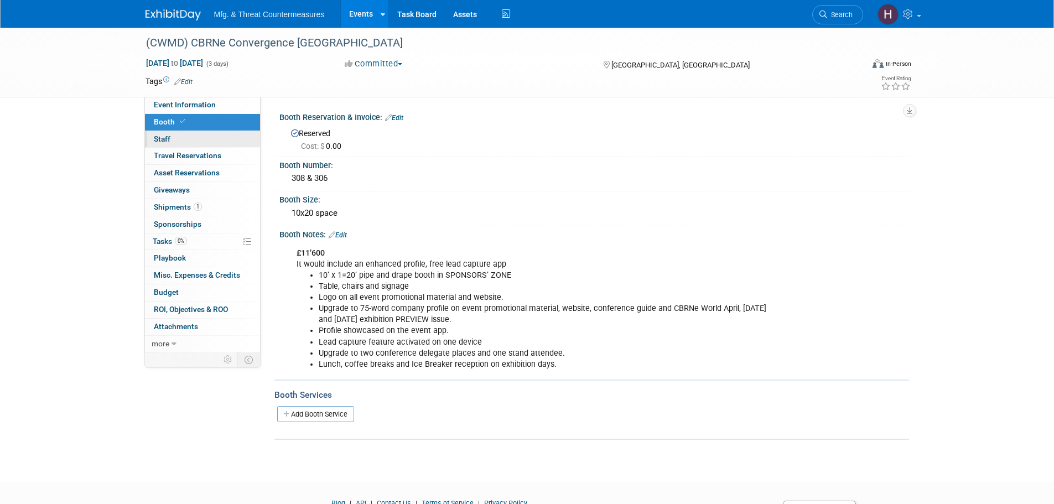
scroll to position [55, 0]
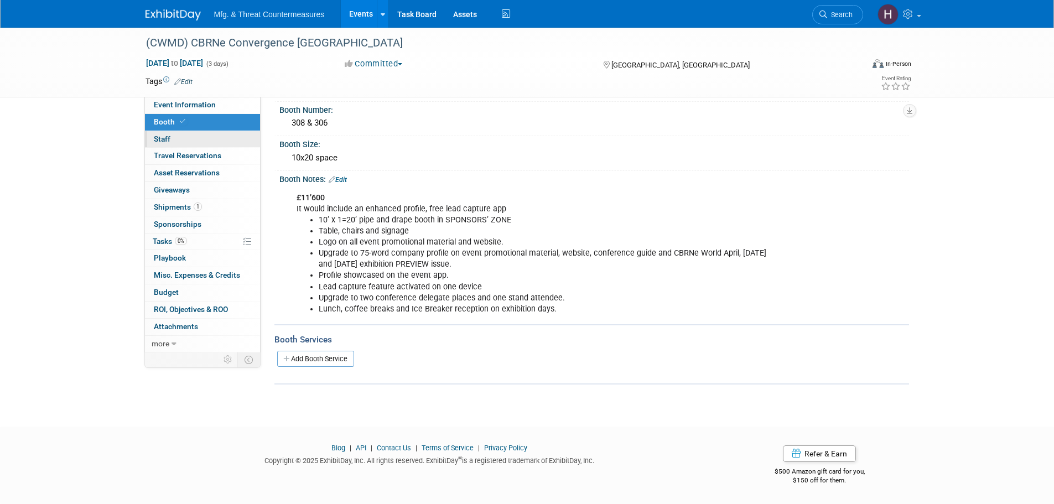
click at [187, 138] on link "0 Staff 0" at bounding box center [202, 139] width 115 height 17
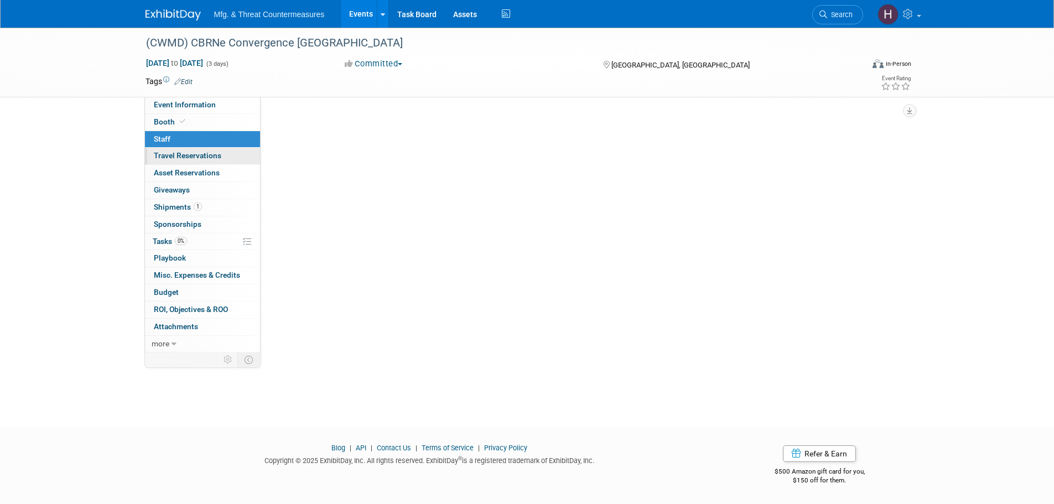
scroll to position [0, 0]
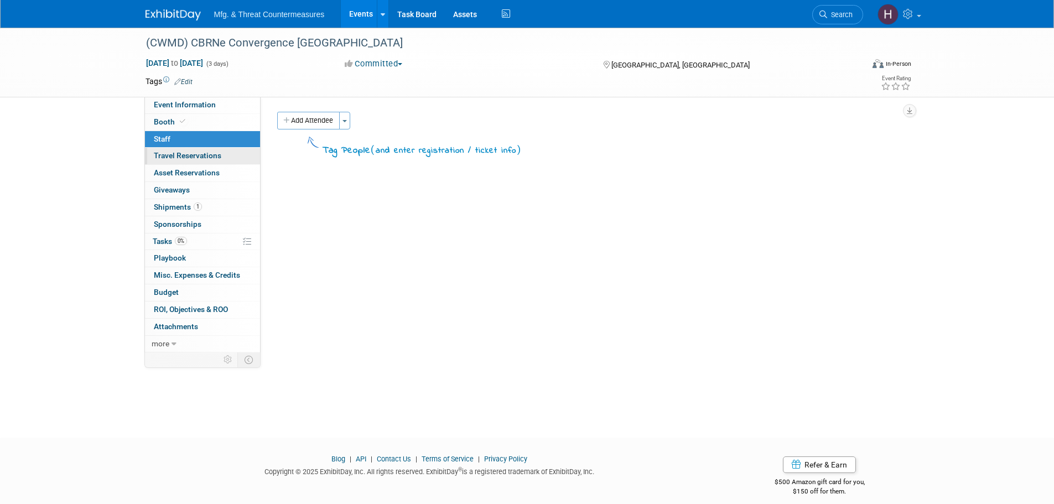
click at [182, 153] on span "Travel Reservations 0" at bounding box center [188, 155] width 68 height 9
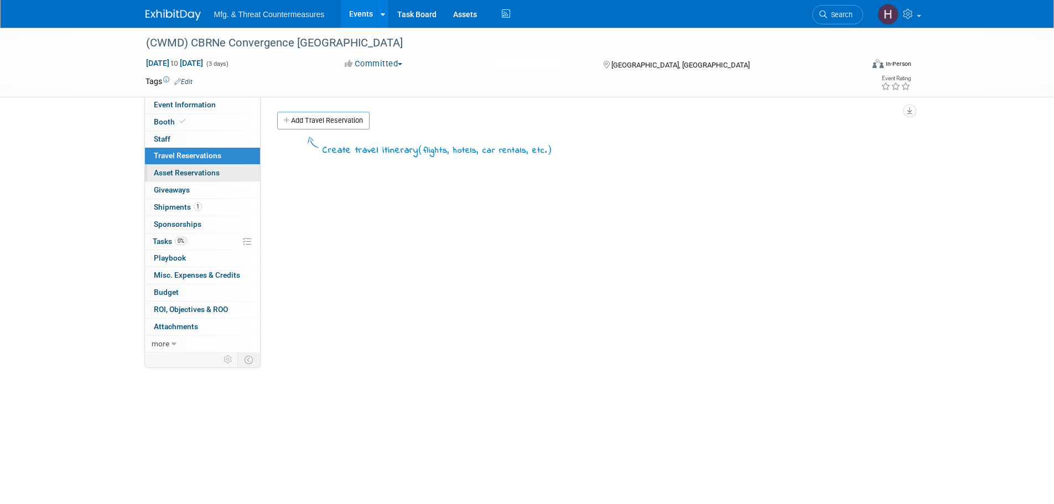
click at [181, 169] on span "Asset Reservations 0" at bounding box center [187, 172] width 66 height 9
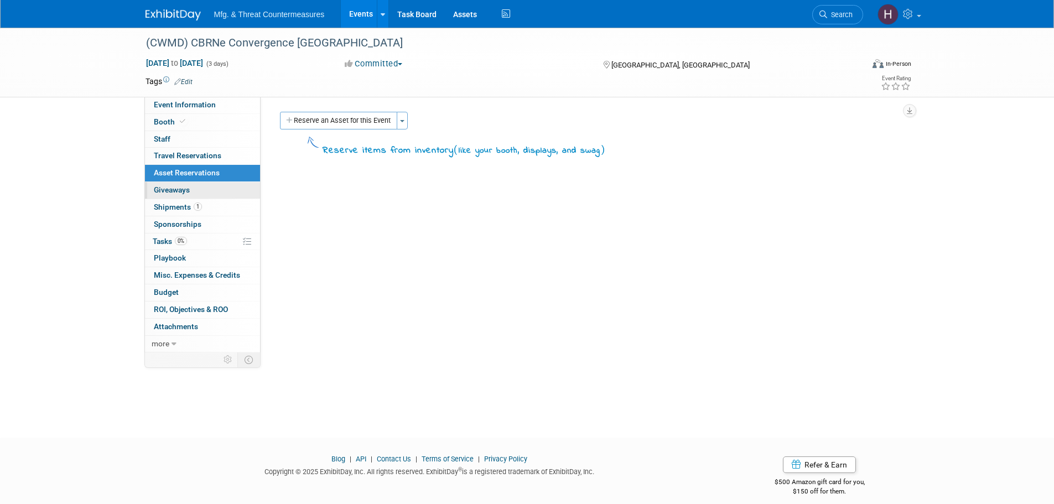
click at [185, 192] on span "Giveaways 0" at bounding box center [172, 189] width 36 height 9
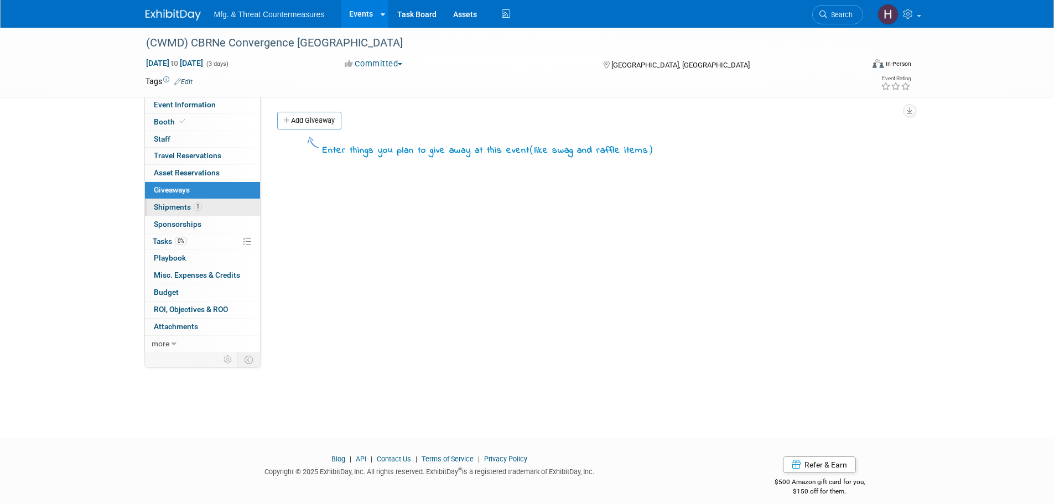
click at [186, 211] on span "Shipments 1" at bounding box center [178, 207] width 48 height 9
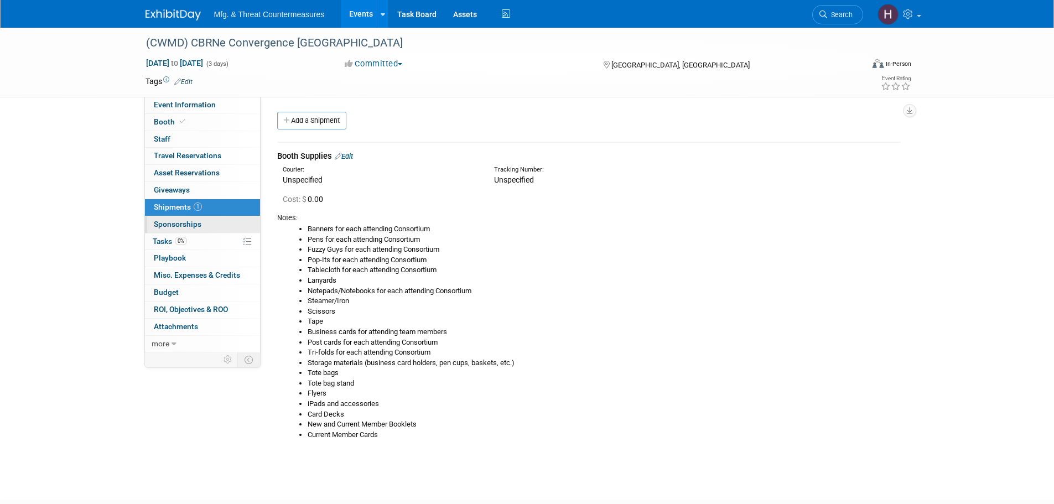
click at [180, 221] on span "Sponsorships 0" at bounding box center [178, 224] width 48 height 9
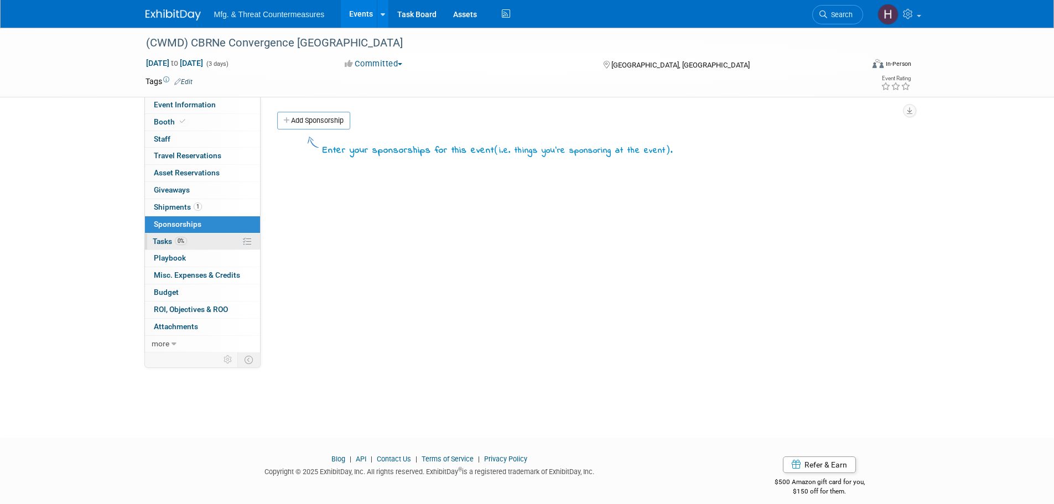
click at [182, 241] on span "0%" at bounding box center [181, 241] width 12 height 8
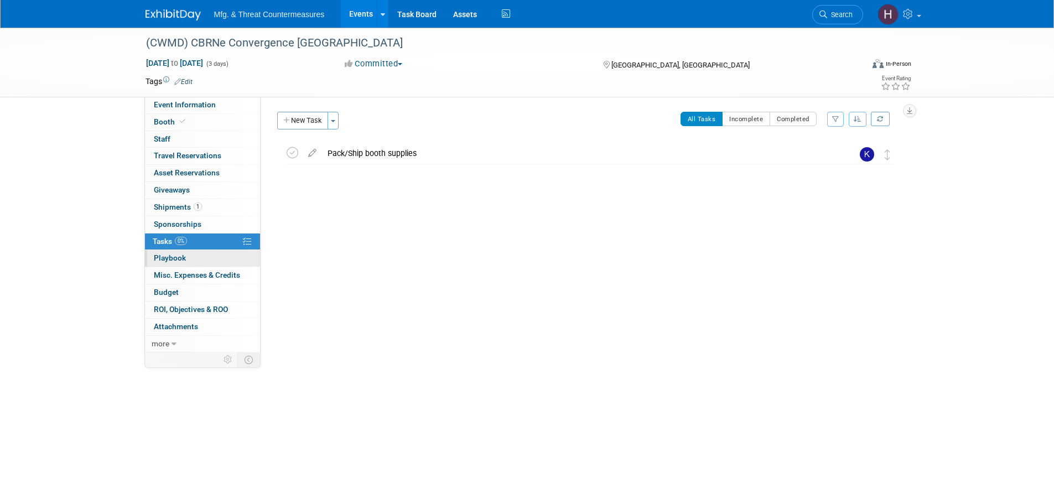
click at [178, 256] on span "Playbook 0" at bounding box center [170, 257] width 32 height 9
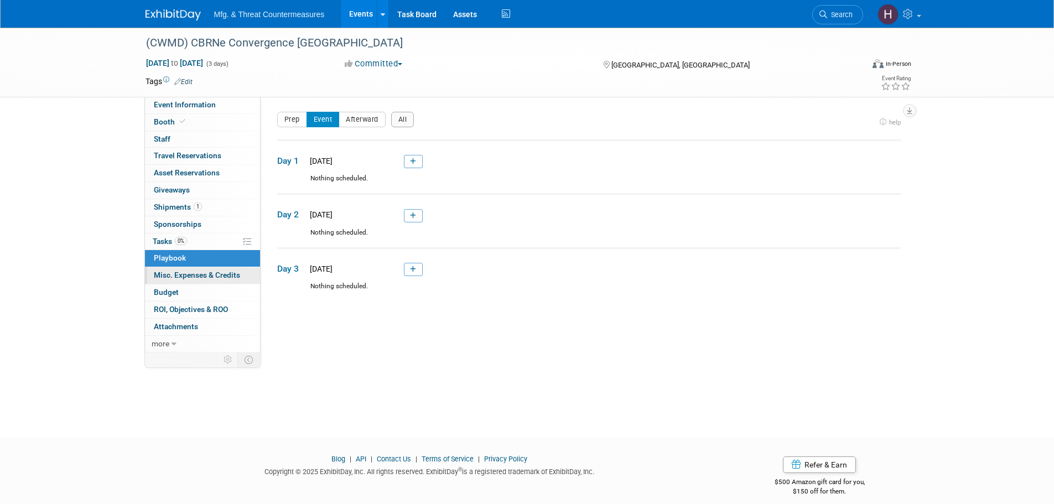
click at [178, 277] on span "Misc. Expenses & Credits 0" at bounding box center [197, 275] width 86 height 9
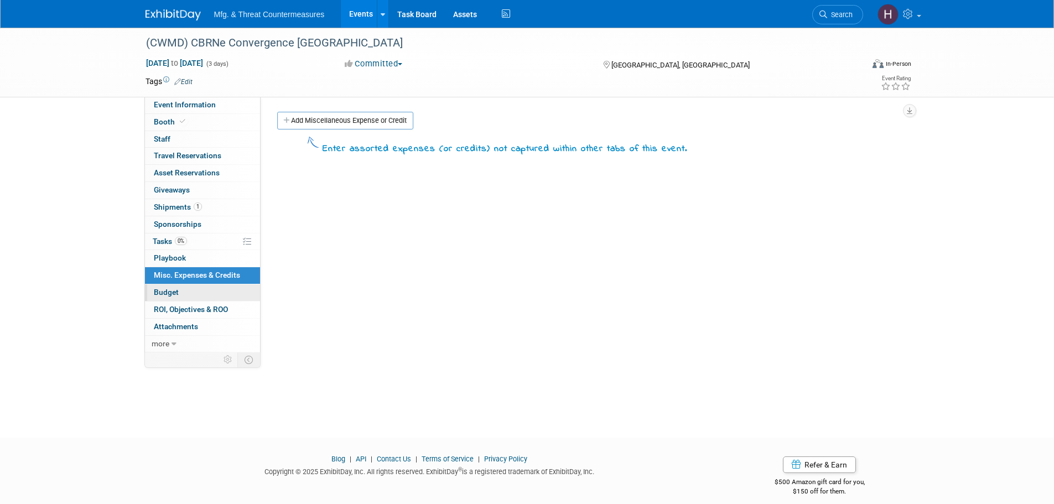
click at [189, 292] on link "Budget" at bounding box center [202, 292] width 115 height 17
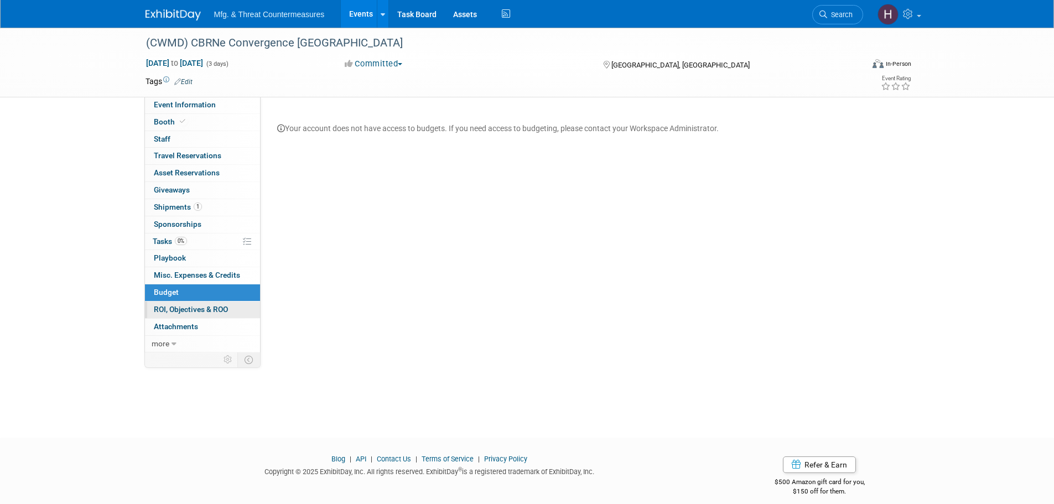
click at [198, 311] on span "ROI, Objectives & ROO 0" at bounding box center [191, 309] width 74 height 9
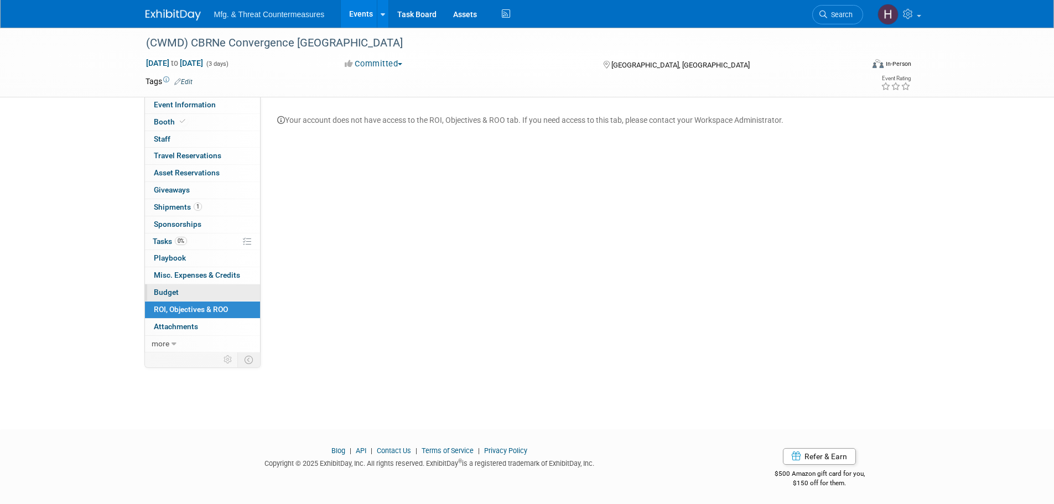
scroll to position [11, 0]
click at [193, 331] on link "0 Attachments 0" at bounding box center [202, 327] width 115 height 17
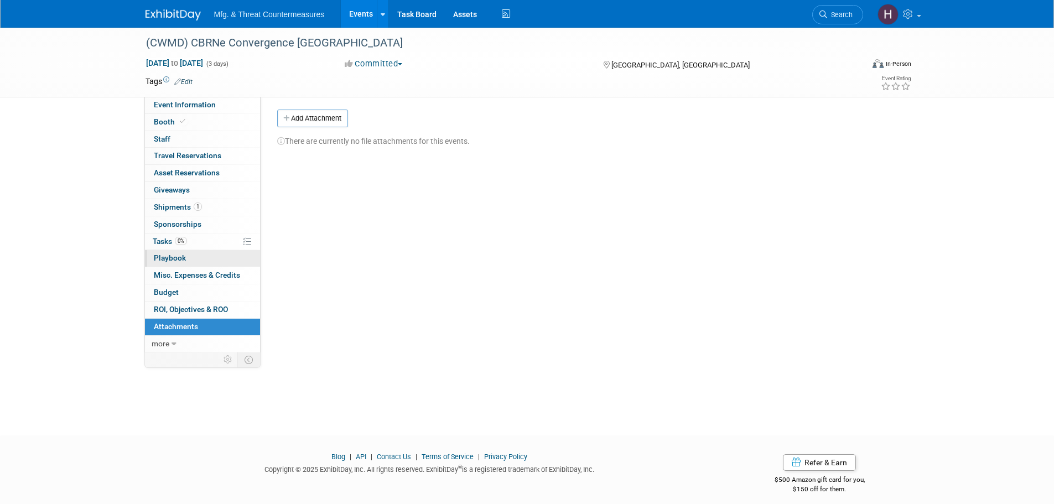
scroll to position [0, 0]
